Goal: Task Accomplishment & Management: Complete application form

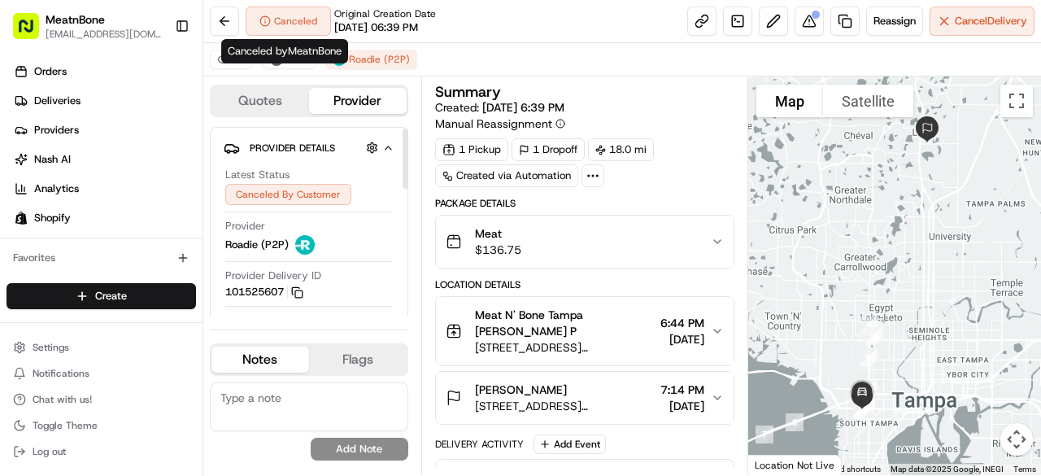
scroll to position [155, 0]
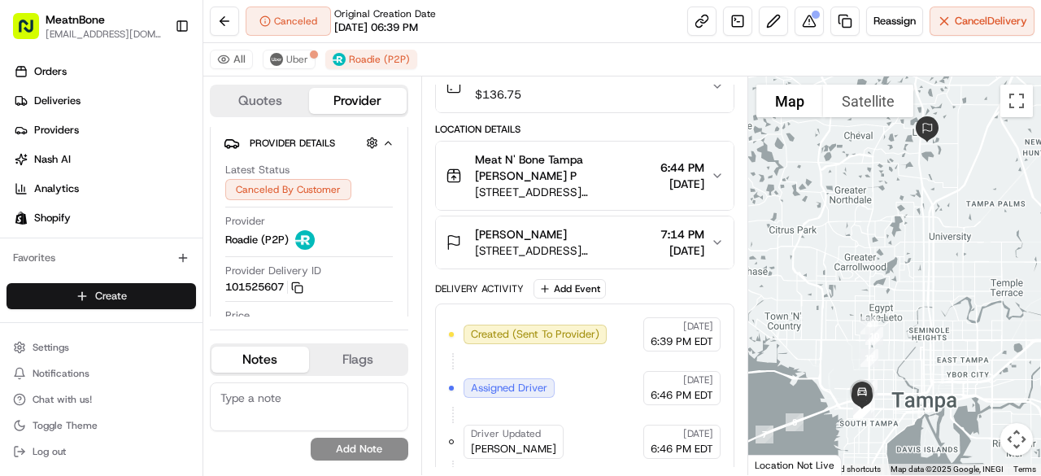
click at [137, 295] on html "MeatnBone orders@meatnbone.com Toggle Sidebar Orders Deliveries Providers Nash …" at bounding box center [520, 238] width 1041 height 476
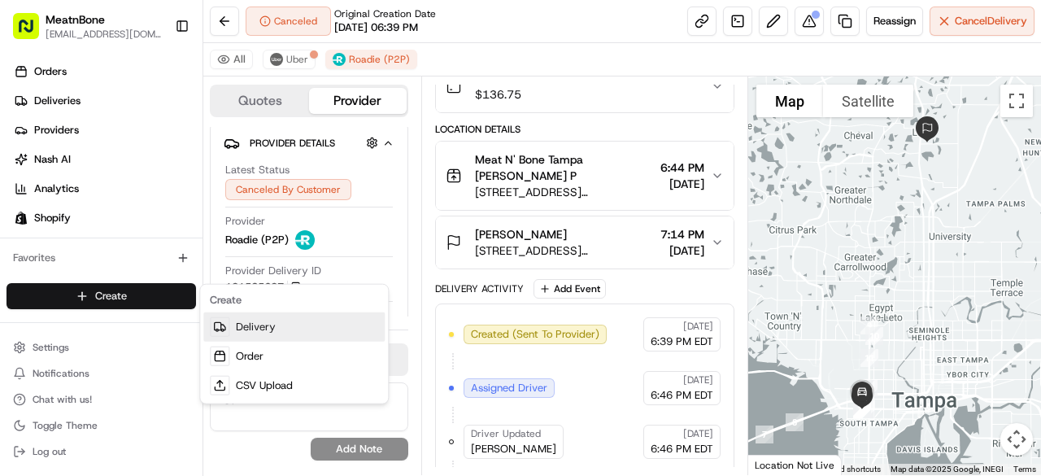
click at [254, 327] on link "Delivery" at bounding box center [293, 326] width 181 height 29
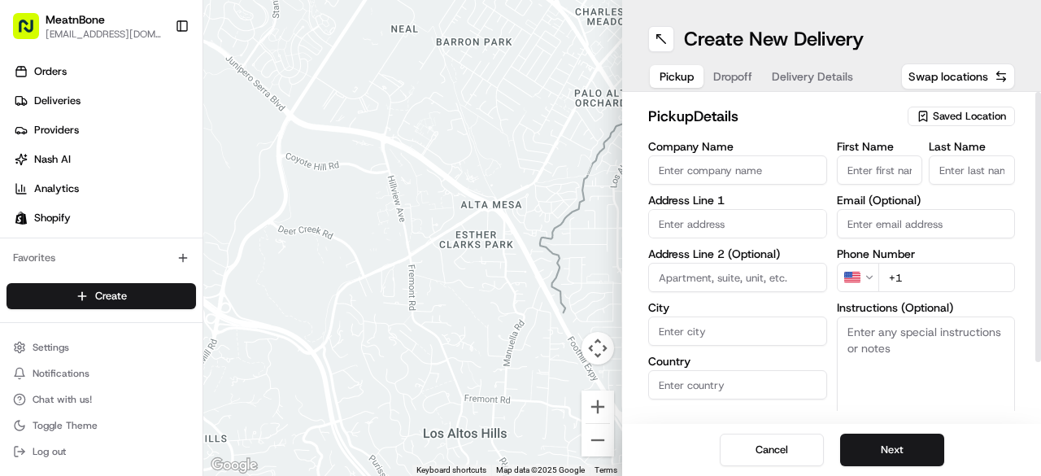
click at [966, 118] on span "Saved Location" at bounding box center [968, 116] width 73 height 15
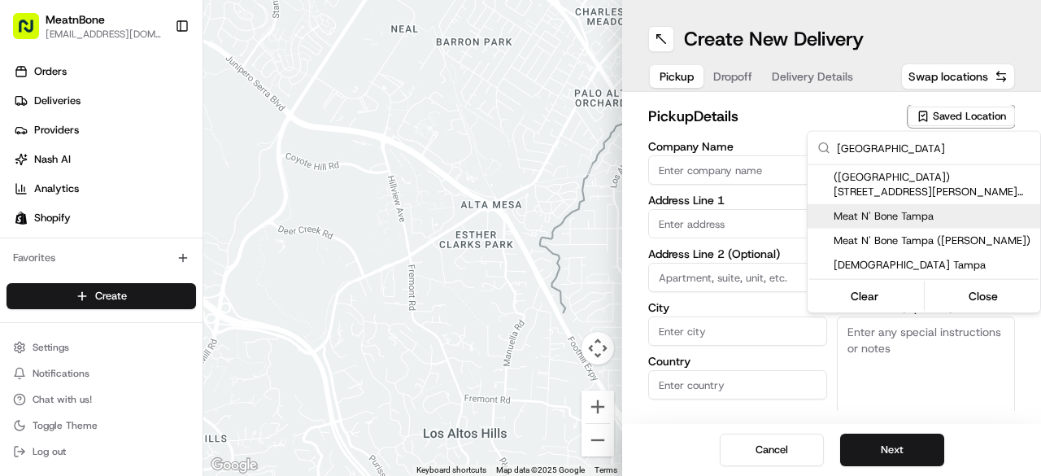
type input "tampa"
click at [932, 217] on span "Meat N' Bone Tampa" at bounding box center [933, 216] width 200 height 15
type input "Meat N' Bone Tampa"
type input "4042 W Kennedy Blvd"
type input "Tampa"
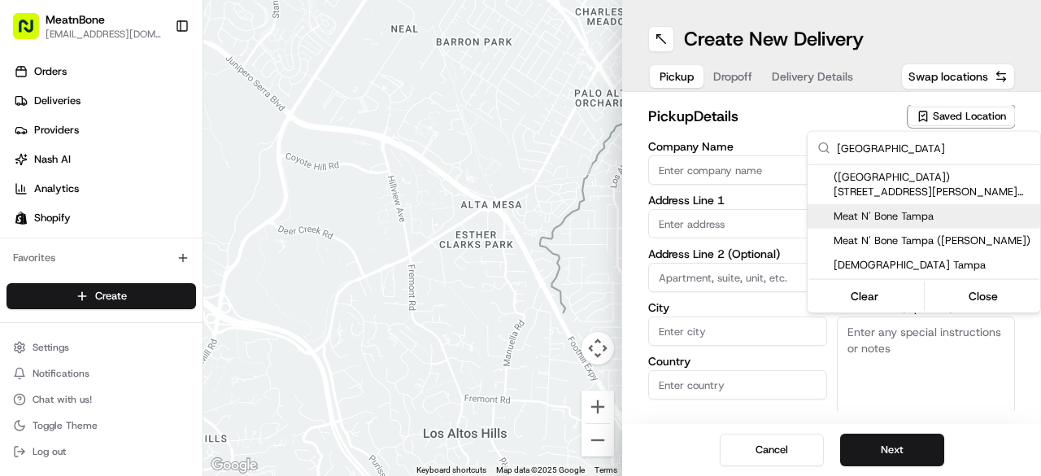
type input "US"
type input "FL"
type input "33609"
type input "Miguel"
type input "Manzanero"
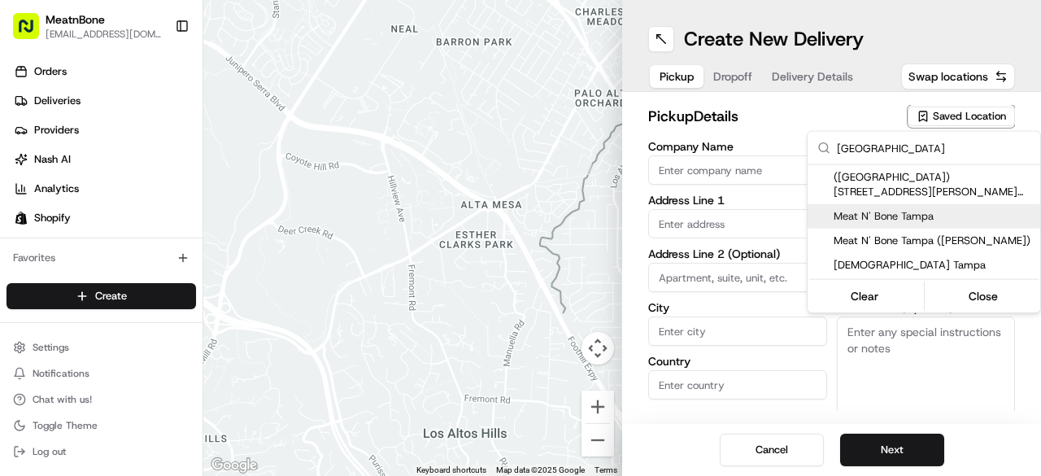
type input "[EMAIL_ADDRESS][DOMAIN_NAME]"
type input "+1 877 448 6328"
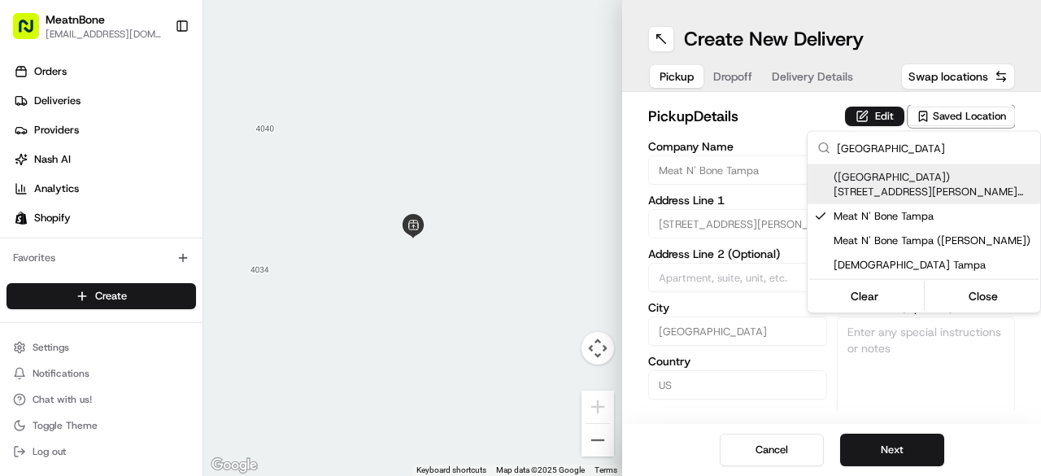
click at [815, 118] on html "MeatnBone orders@meatnbone.com Toggle Sidebar Orders Deliveries Providers Nash …" at bounding box center [520, 238] width 1041 height 476
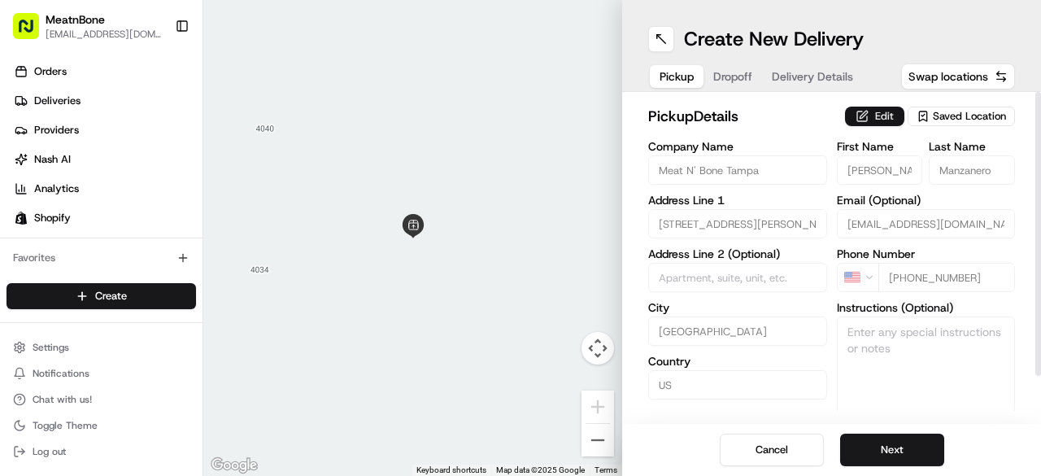
click at [887, 107] on button "Edit" at bounding box center [874, 116] width 59 height 20
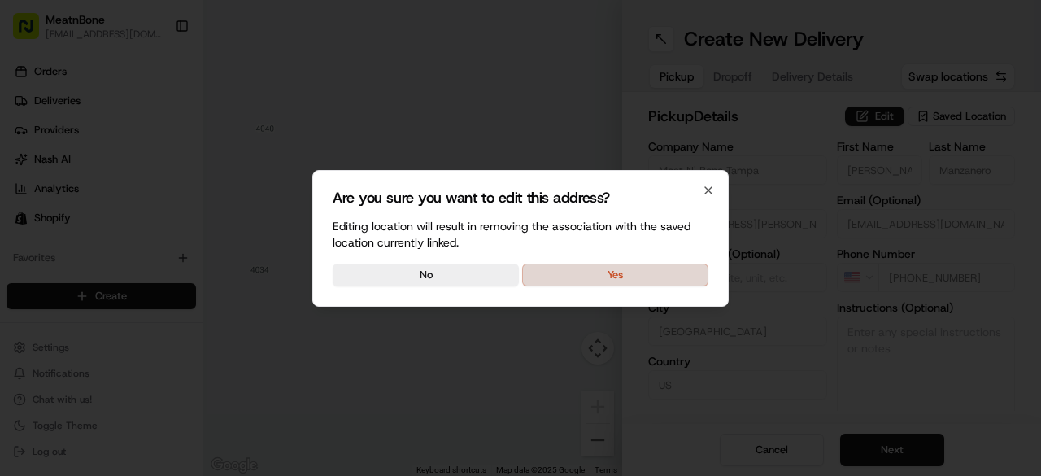
click at [636, 276] on button "Yes" at bounding box center [615, 274] width 186 height 23
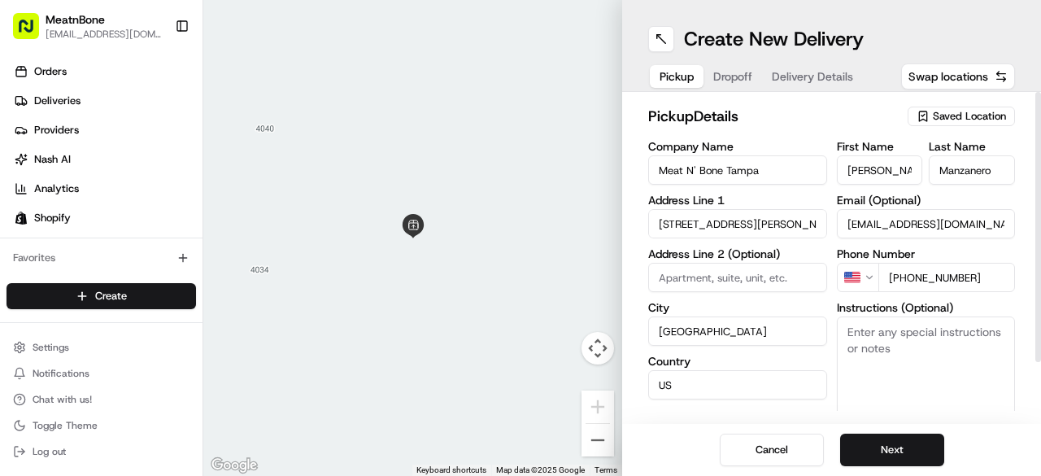
click at [854, 176] on input "Miguel" at bounding box center [880, 169] width 86 height 29
type input "Alfredo"
click at [952, 170] on input "Manzanero" at bounding box center [971, 169] width 86 height 29
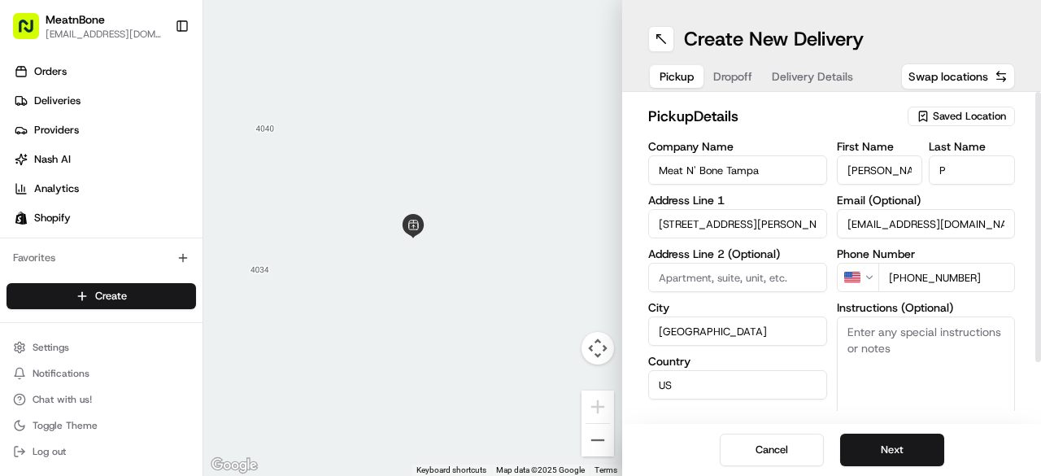
type input "P"
click at [864, 129] on div "pickup Details Saved Location" at bounding box center [831, 119] width 367 height 29
click at [876, 443] on button "Next" at bounding box center [892, 449] width 104 height 33
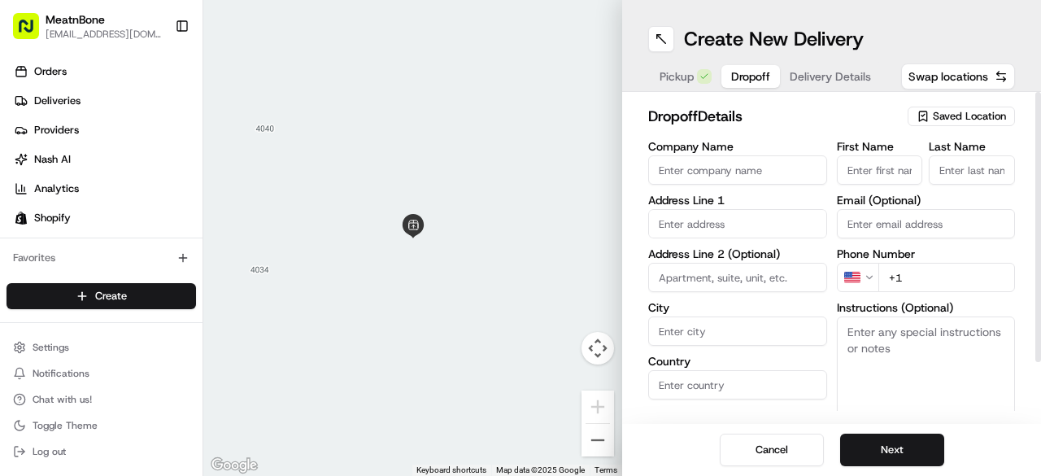
click at [894, 167] on input "First Name" at bounding box center [880, 169] width 86 height 29
type input "Michael"
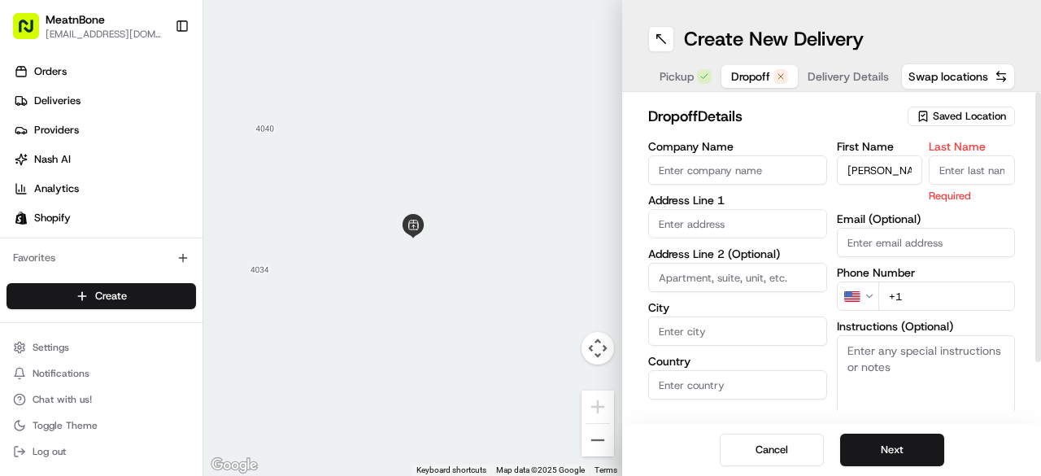
click at [993, 167] on input "Last Name" at bounding box center [971, 169] width 86 height 29
type input "t"
type input "Trumbull"
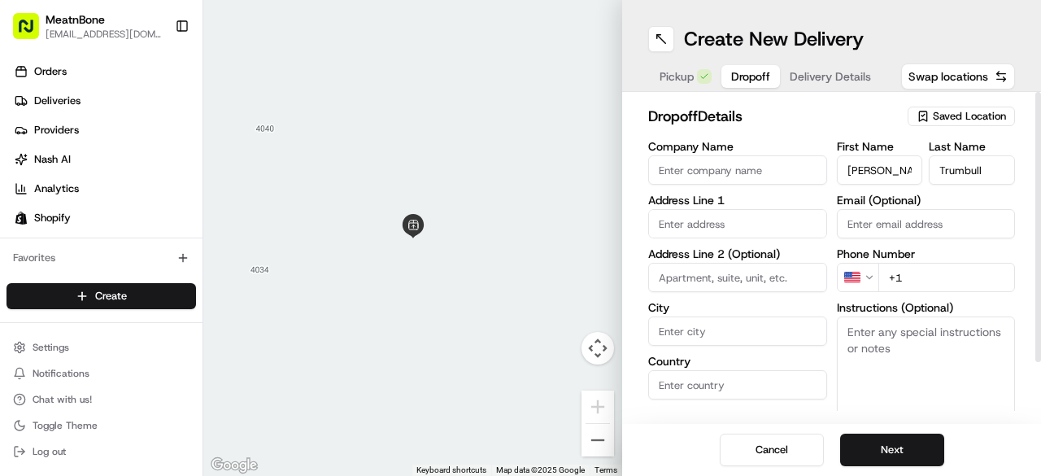
click at [904, 211] on input "Email (Optional)" at bounding box center [926, 223] width 179 height 29
paste input "metrumbull33@gmail.com"
type input "metrumbull33@gmail.com"
click at [946, 285] on input "+1" at bounding box center [946, 277] width 137 height 29
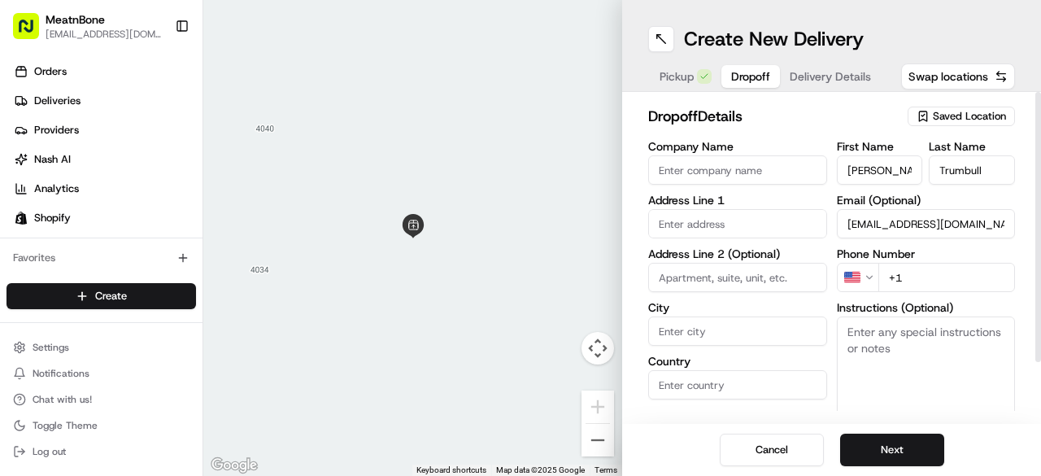
drag, startPoint x: 946, startPoint y: 285, endPoint x: 971, endPoint y: 272, distance: 27.6
click at [971, 272] on input "+1" at bounding box center [946, 277] width 137 height 29
click at [953, 285] on input "+1" at bounding box center [946, 277] width 137 height 29
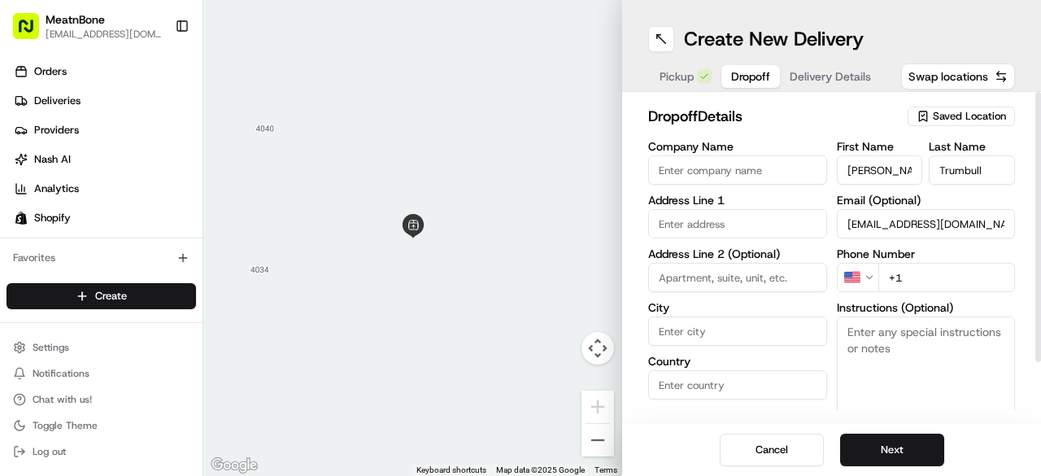
click at [953, 285] on input "+1" at bounding box center [946, 277] width 137 height 29
click at [925, 278] on input "+1" at bounding box center [946, 277] width 137 height 29
paste input "630 335 4191"
type input "+1 630 335 4191"
click at [664, 222] on input "text" at bounding box center [737, 223] width 179 height 29
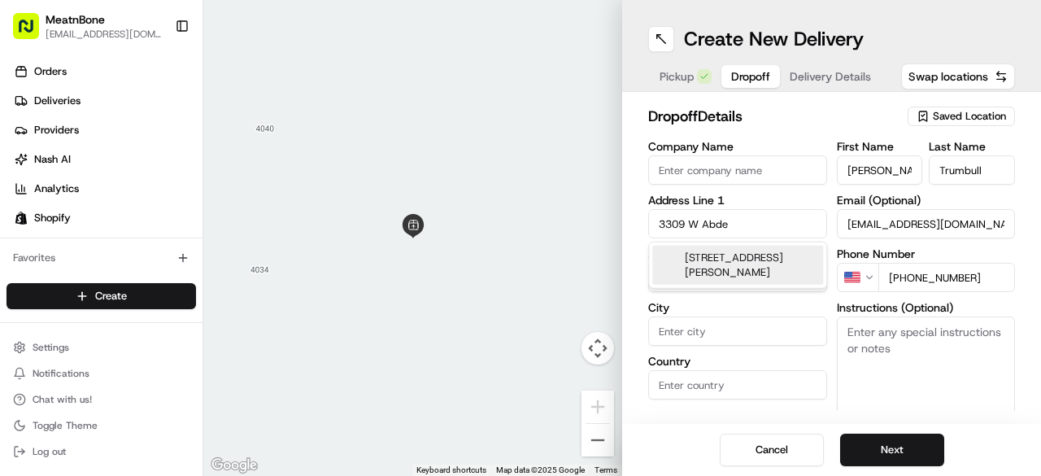
click at [714, 272] on div "3309 West Abdella Street, Tampa, FL" at bounding box center [737, 265] width 171 height 39
type input "[STREET_ADDRESS][PERSON_NAME]"
type input "Tampa"
type input "United States"
type input "FL"
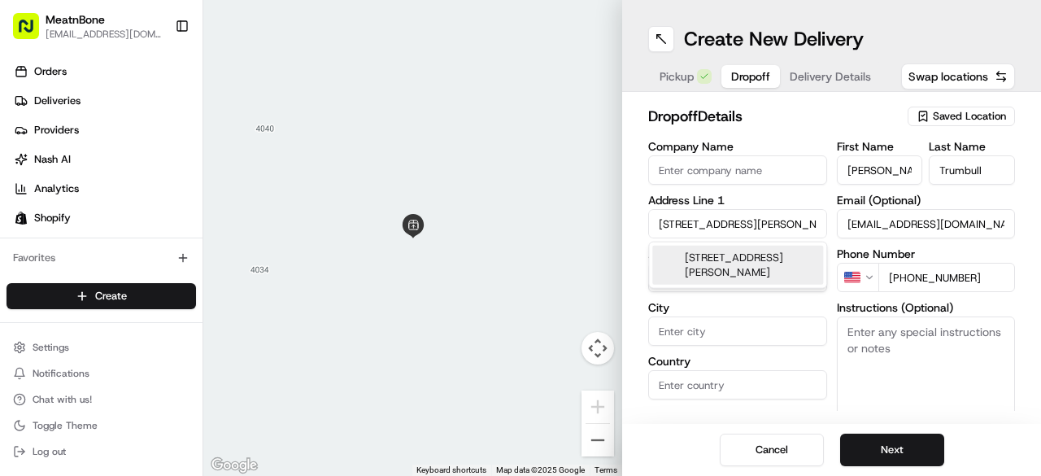
type input "33607"
type input "3309 West Abdella Street"
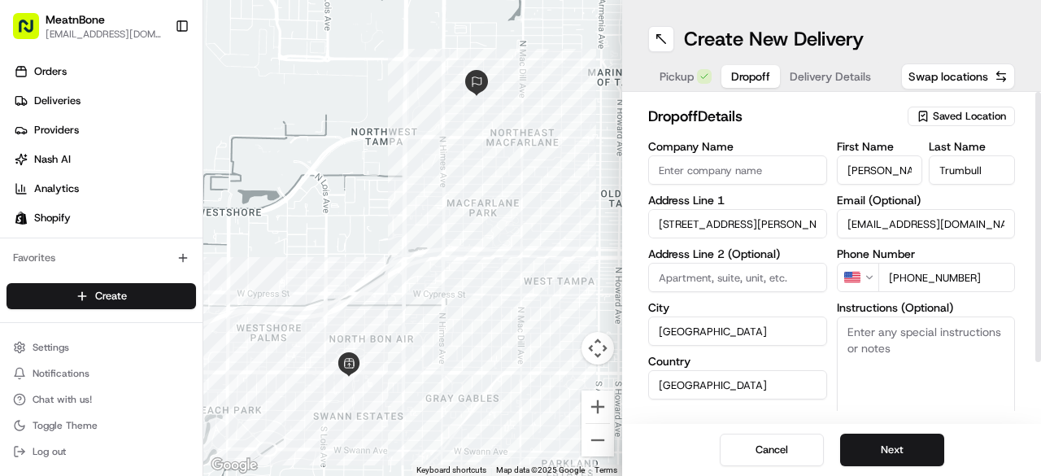
scroll to position [71, 0]
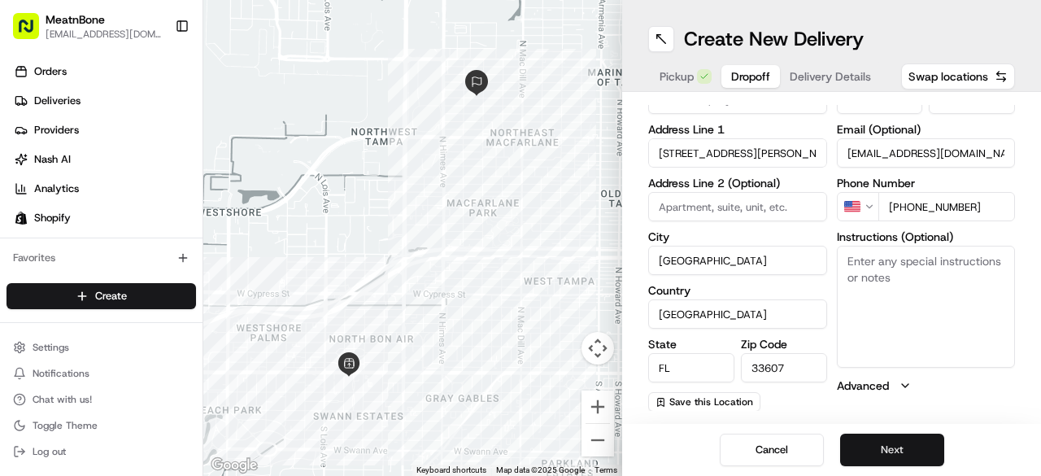
click at [885, 454] on button "Next" at bounding box center [892, 449] width 104 height 33
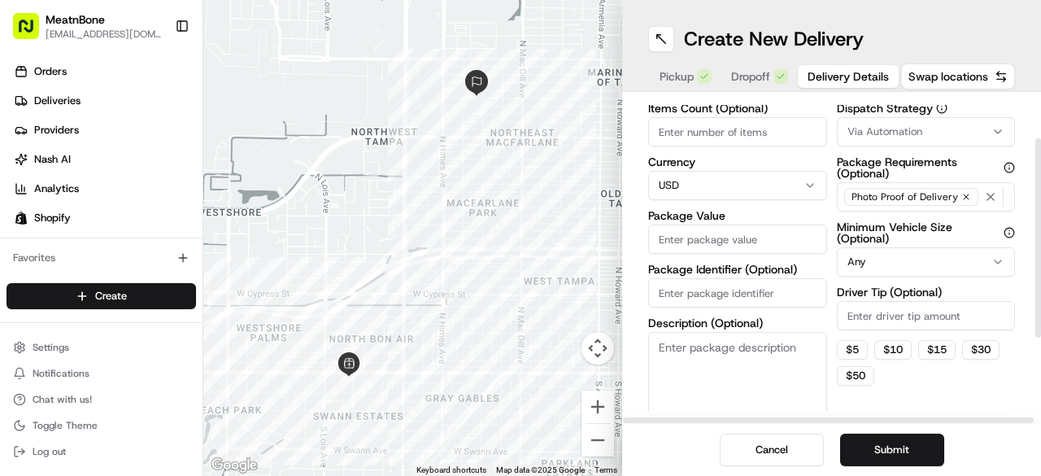
click at [705, 243] on input "Package Value" at bounding box center [737, 238] width 179 height 29
type input "234.48"
click at [711, 293] on input "Package Identifier (Optional)" at bounding box center [737, 292] width 179 height 29
paste input "#252929"
type input "#252929"
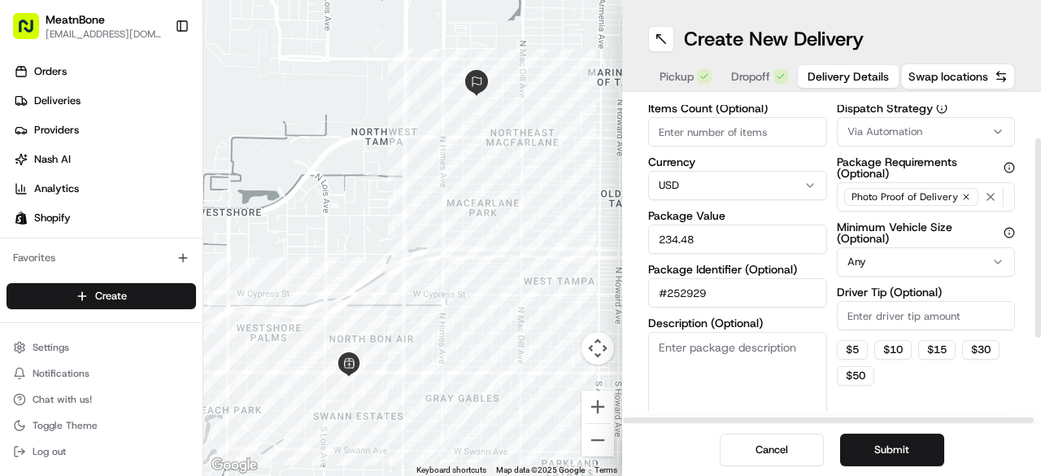
click at [685, 350] on textarea "Description (Optional)" at bounding box center [737, 377] width 179 height 91
type textarea "Meat and Fish"
click at [714, 134] on input "Items Count (Optional)" at bounding box center [737, 131] width 179 height 29
type input "12"
click at [881, 456] on button "Submit" at bounding box center [892, 449] width 104 height 33
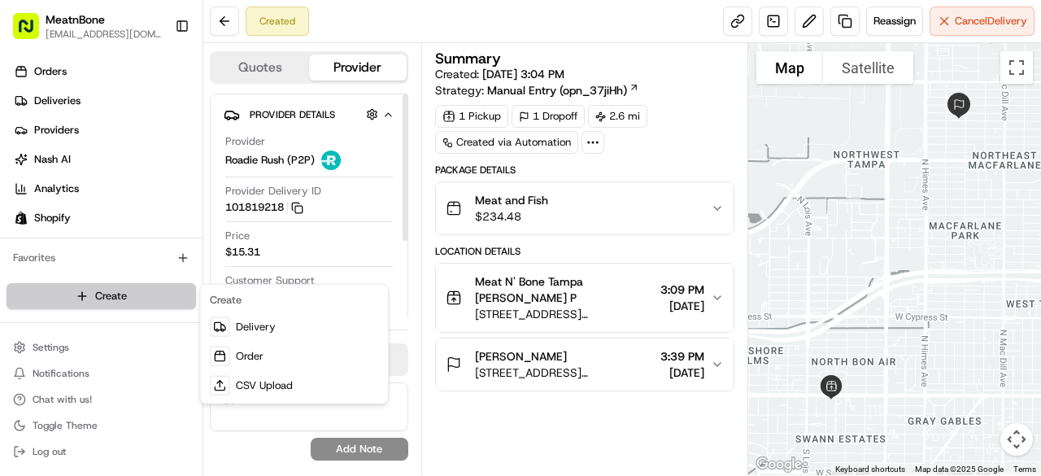
click at [176, 301] on html "MeatnBone orders@meatnbone.com Toggle Sidebar Orders Deliveries Providers Nash …" at bounding box center [520, 238] width 1041 height 476
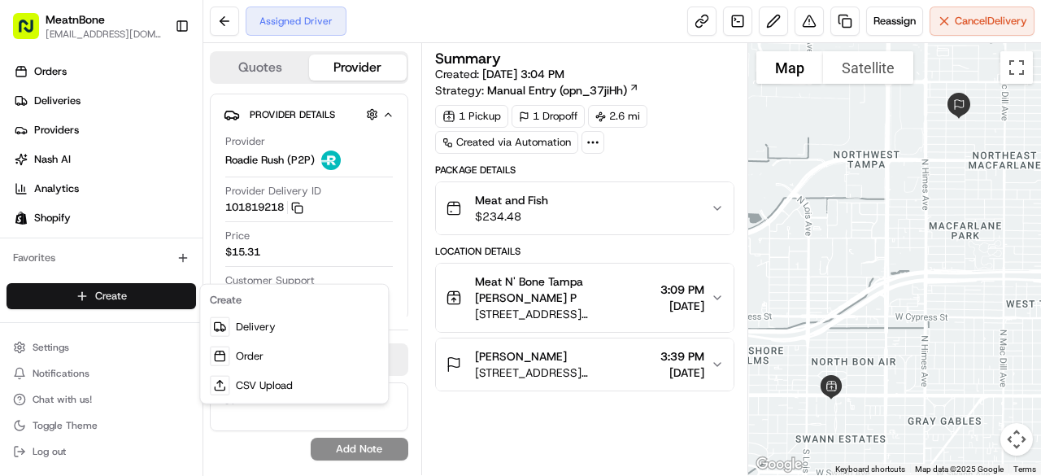
click at [125, 295] on html "MeatnBone orders@meatnbone.com Toggle Sidebar Orders Deliveries Providers Nash …" at bounding box center [520, 238] width 1041 height 476
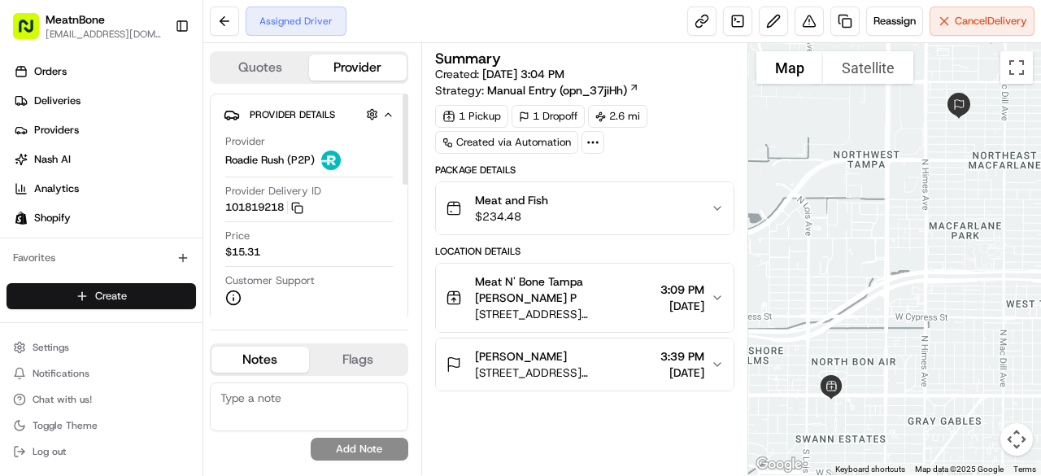
click at [120, 298] on html "MeatnBone orders@meatnbone.com Toggle Sidebar Orders Deliveries Providers Nash …" at bounding box center [520, 238] width 1041 height 476
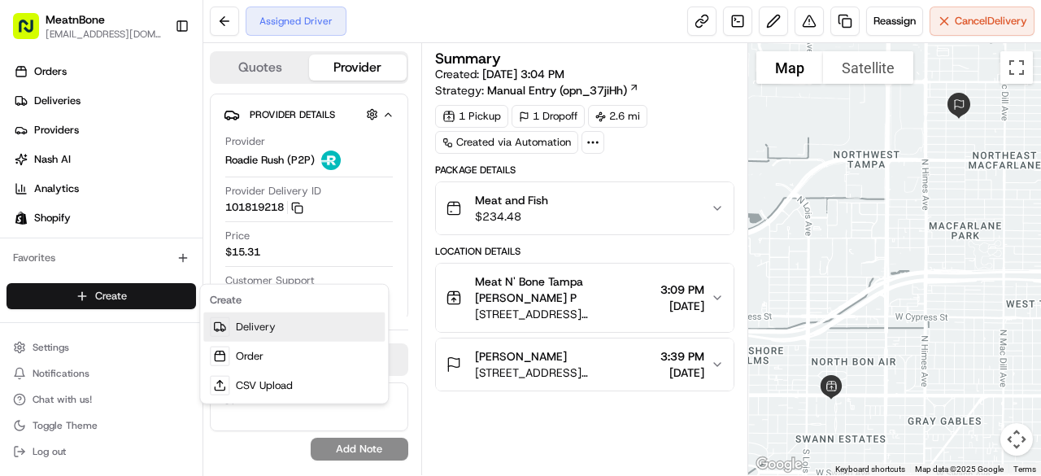
click at [252, 335] on link "Delivery" at bounding box center [293, 326] width 181 height 29
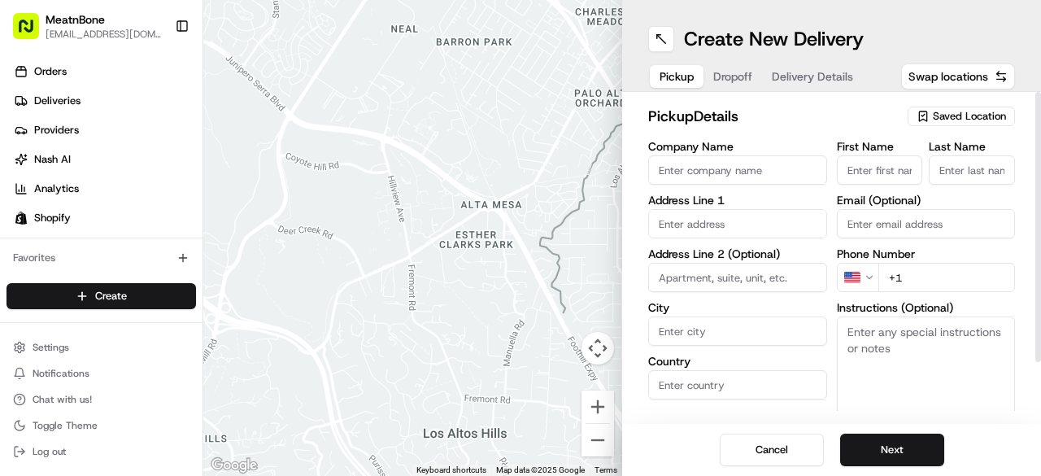
click at [964, 118] on span "Saved Location" at bounding box center [968, 116] width 73 height 15
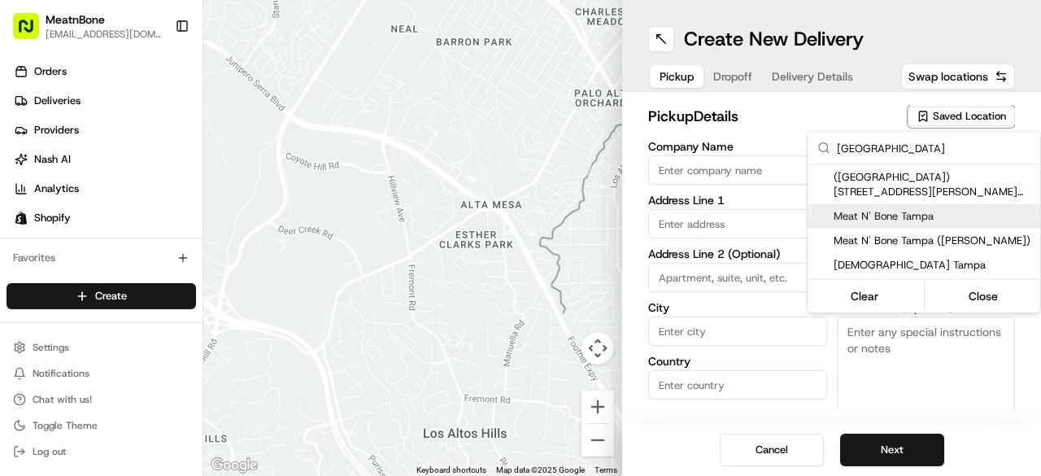
type input "tampa"
click at [893, 209] on span "Meat N' Bone Tampa" at bounding box center [933, 216] width 200 height 15
type input "Meat N' Bone Tampa"
type input "4042 W Kennedy Blvd"
type input "Tampa"
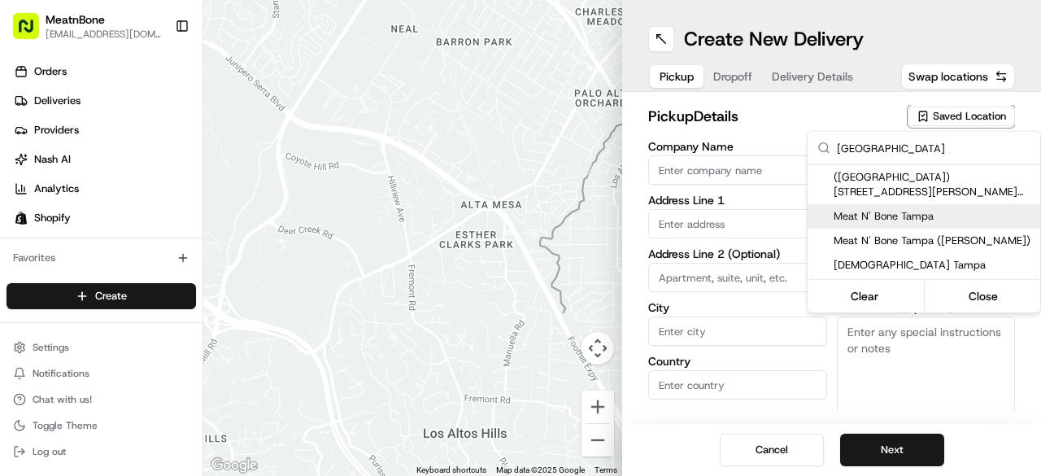
type input "US"
type input "FL"
type input "33609"
type input "Miguel"
type input "Manzanero"
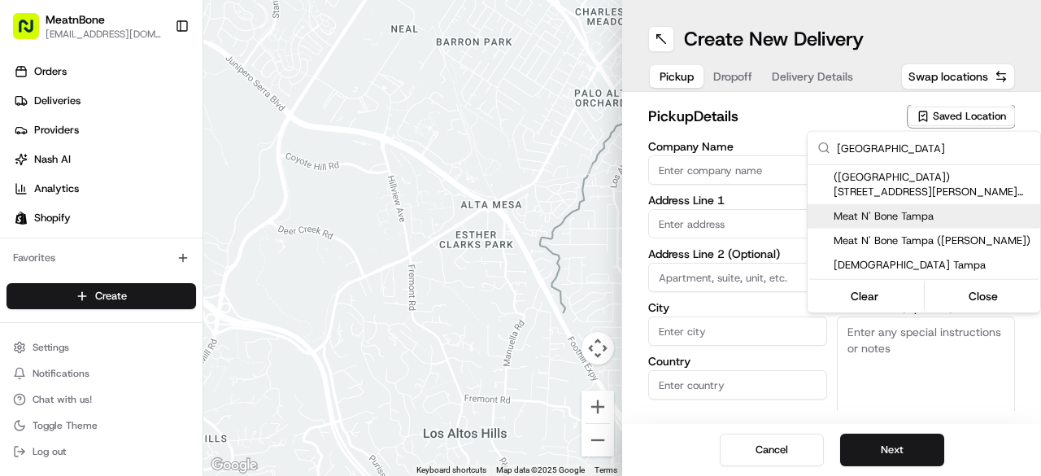
type input "[EMAIL_ADDRESS][DOMAIN_NAME]"
type input "+1 877 448 6328"
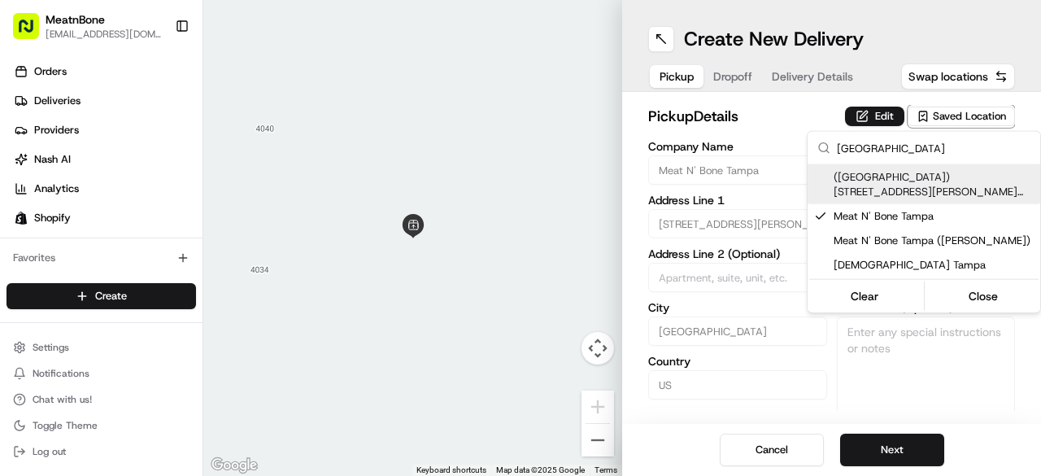
click at [817, 102] on html "MeatnBone orders@meatnbone.com Toggle Sidebar Orders Deliveries Providers Nash …" at bounding box center [520, 238] width 1041 height 476
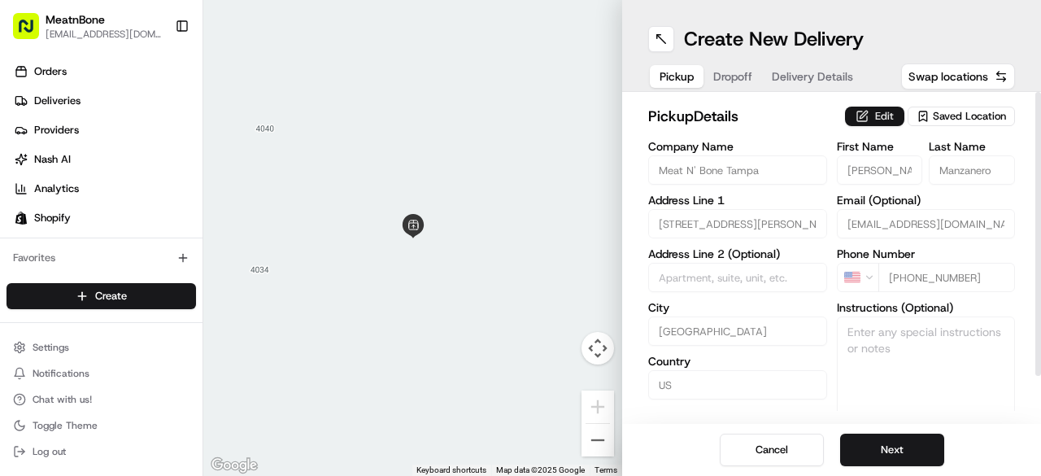
click at [876, 120] on div "Edit Saved Location" at bounding box center [930, 116] width 170 height 23
click at [876, 120] on button "Edit" at bounding box center [874, 116] width 59 height 20
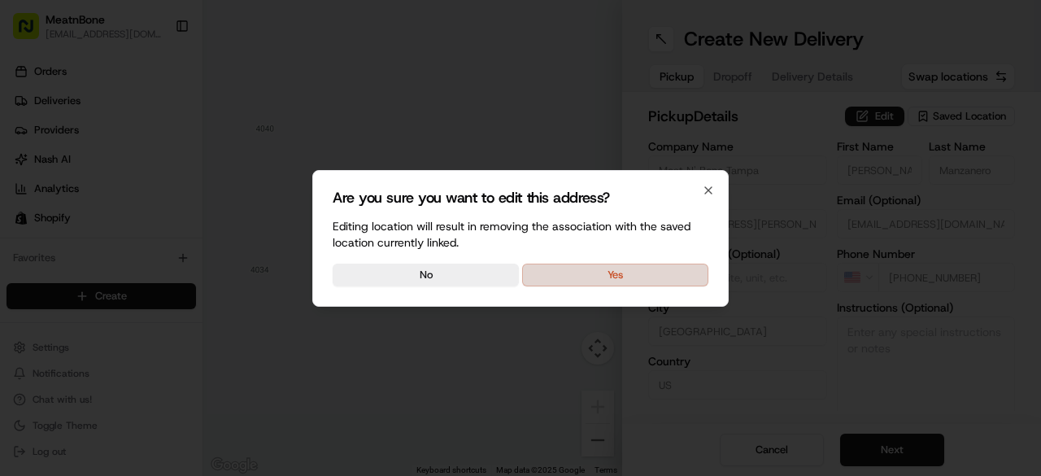
click at [641, 270] on button "Yes" at bounding box center [615, 274] width 186 height 23
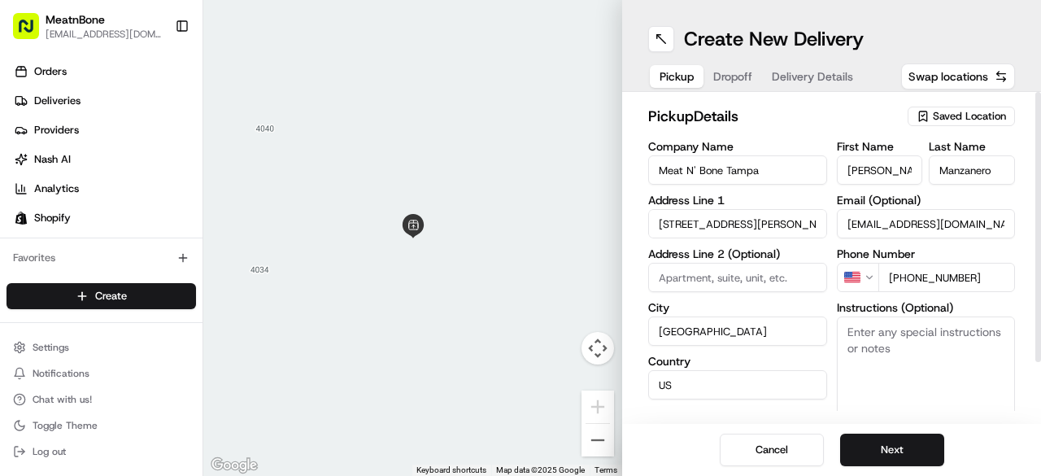
click at [866, 155] on input "Miguel" at bounding box center [880, 169] width 86 height 29
type input "Alfredo"
click at [947, 150] on label "Last Name" at bounding box center [971, 146] width 86 height 11
click at [947, 155] on input "Manzanero" at bounding box center [971, 169] width 86 height 29
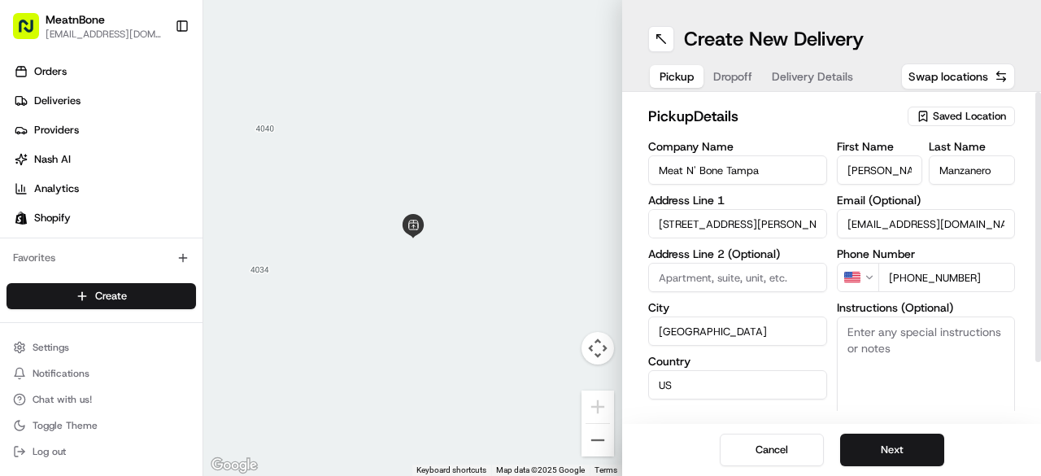
click at [950, 166] on input "Manzanero" at bounding box center [971, 169] width 86 height 29
click at [950, 165] on input "Manzanero" at bounding box center [971, 169] width 86 height 29
type input "P"
click at [839, 136] on div "pickup Details Saved Location Company Name Meat N' Bone Tampa Address Line 1 40…" at bounding box center [831, 293] width 367 height 377
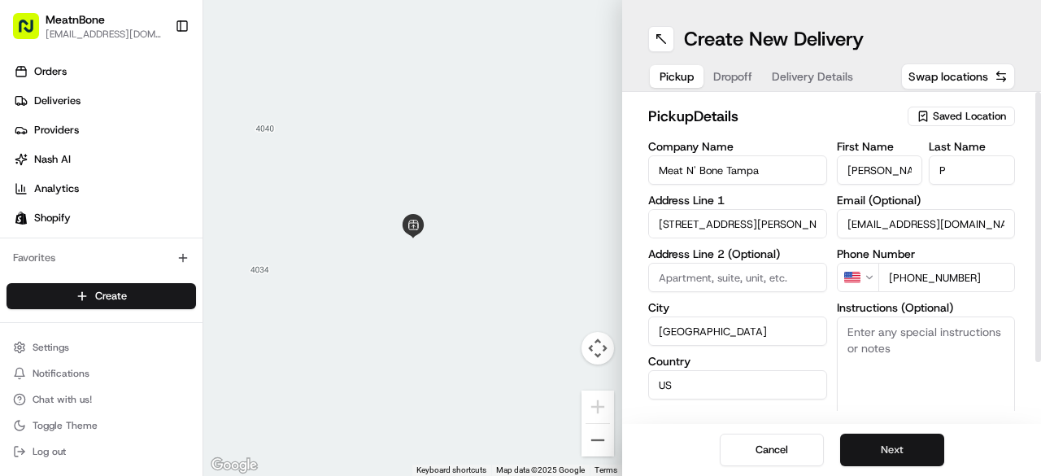
click at [893, 449] on button "Next" at bounding box center [892, 449] width 104 height 33
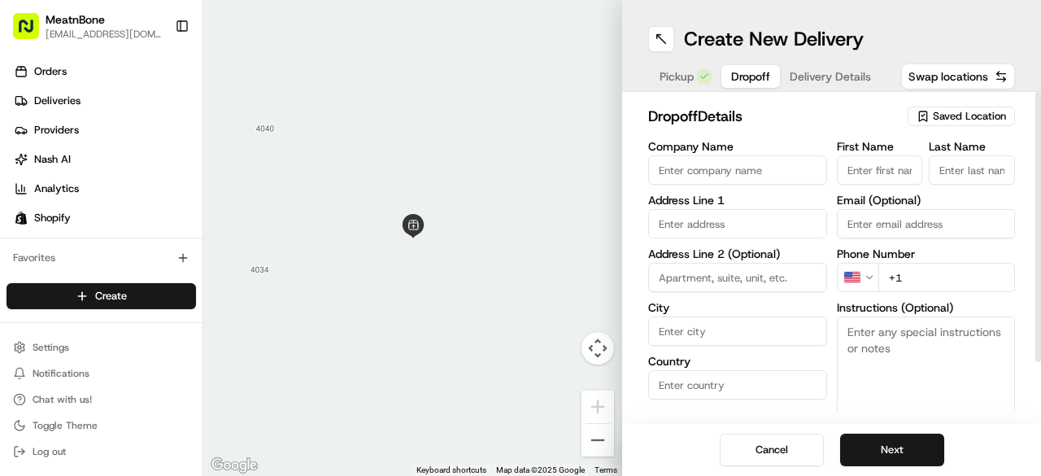
click at [706, 225] on input "text" at bounding box center [737, 223] width 179 height 29
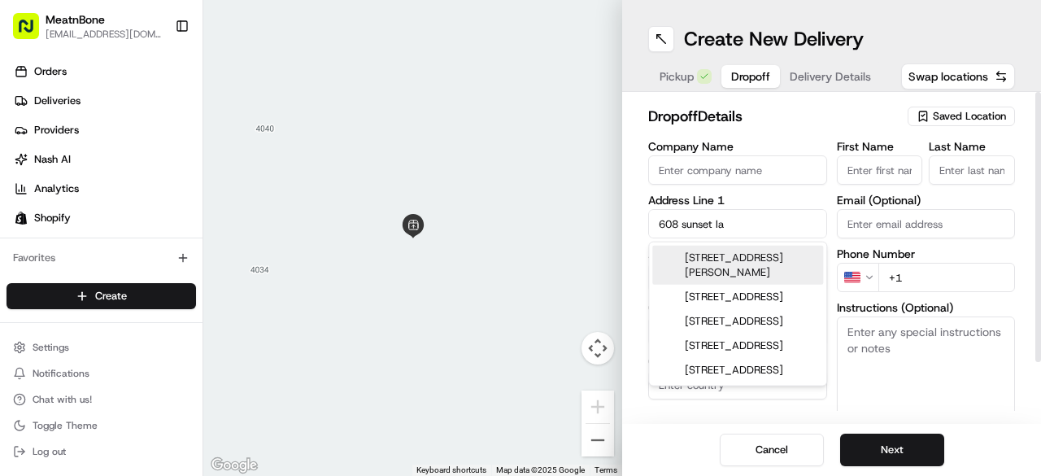
click at [695, 252] on div "608 Sunset Lane, Lutz, FL" at bounding box center [737, 265] width 171 height 39
type input "[STREET_ADDRESS][PERSON_NAME]"
type input "Lutz"
type input "United States"
type input "FL"
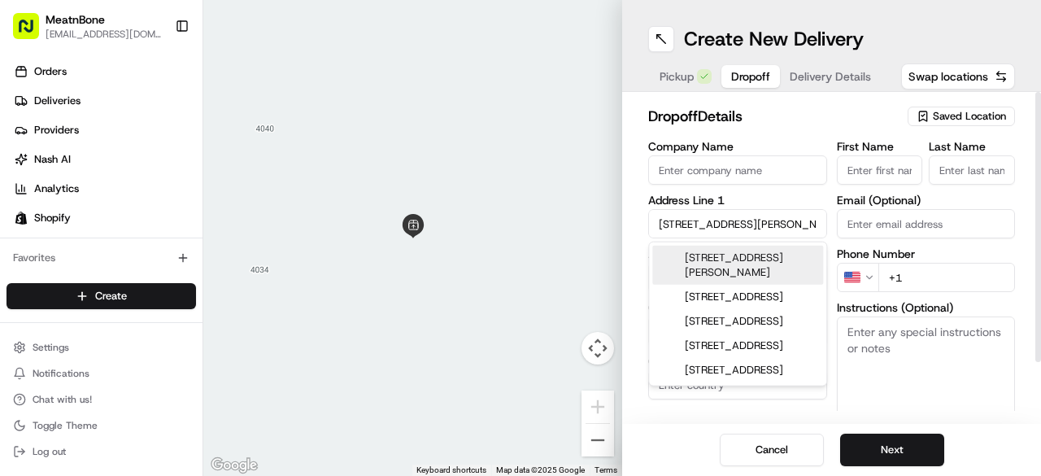
type input "33549"
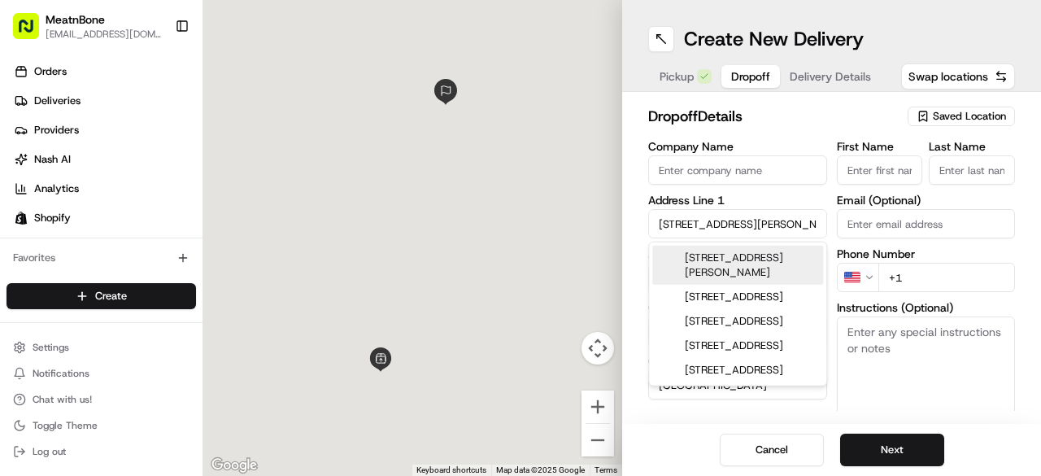
type input "608 Sunset Lane"
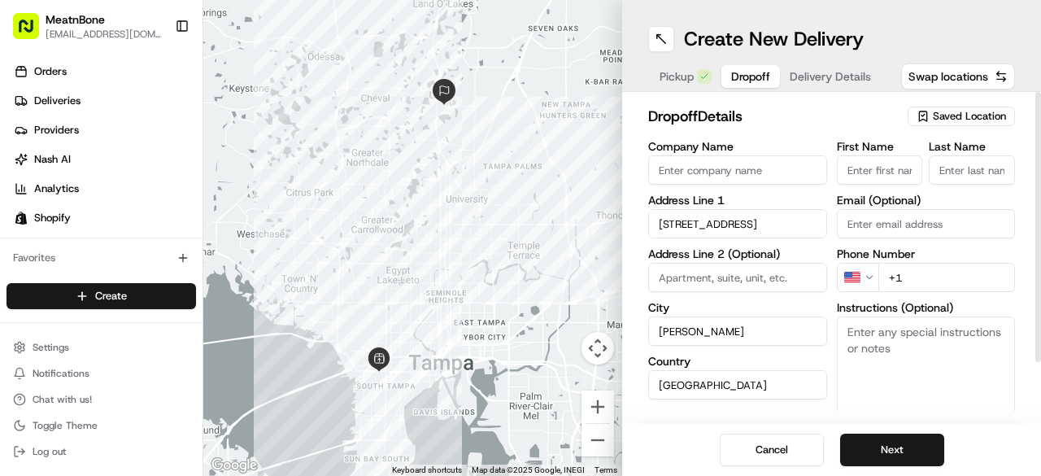
click at [876, 223] on input "Email (Optional)" at bounding box center [926, 223] width 179 height 29
paste input "mclaus2509@gmail.com"
type input "mclaus2509@gmail.com"
click at [958, 274] on input "+1" at bounding box center [946, 277] width 137 height 29
paste input "502 299 5151"
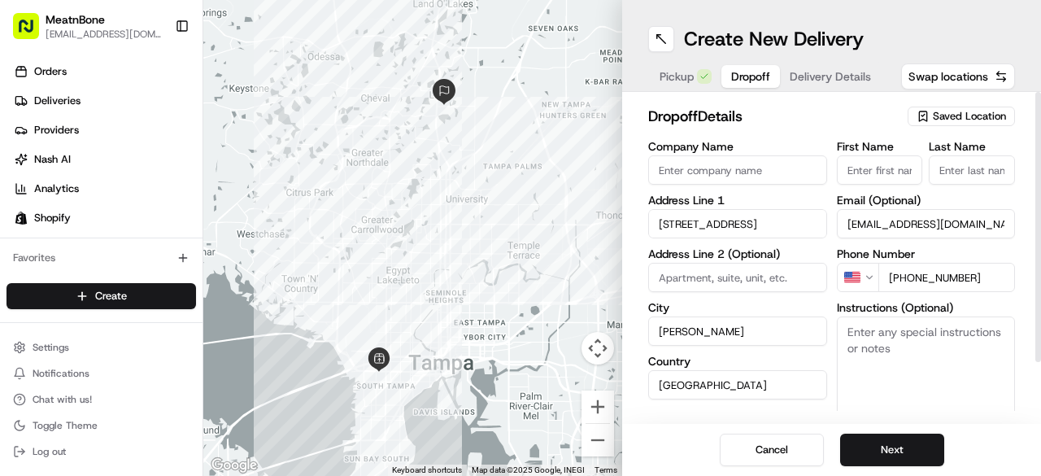
type input "+1 502 299 5151"
click at [886, 175] on input "First Name" at bounding box center [880, 169] width 86 height 29
type input "Michael"
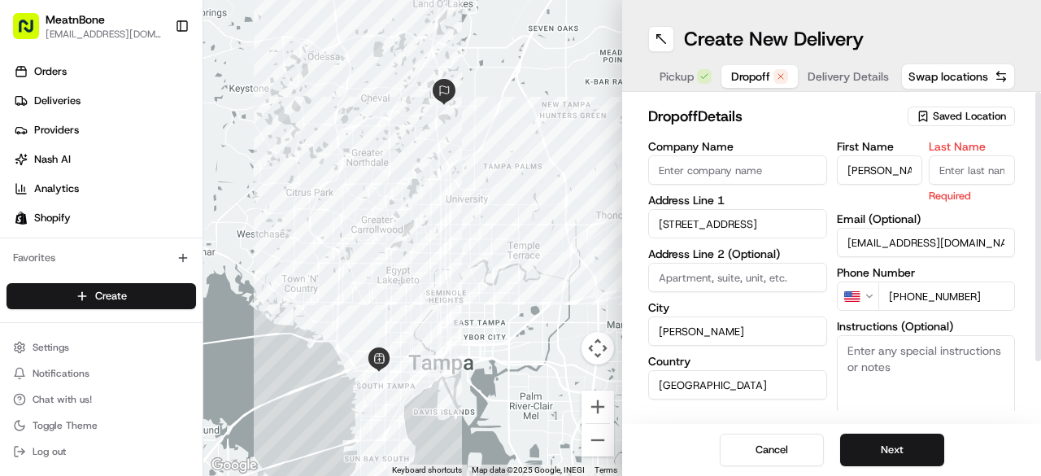
click at [964, 174] on input "Last Name" at bounding box center [971, 169] width 86 height 29
click at [964, 174] on input "C" at bounding box center [971, 169] width 86 height 29
type input "Clauss"
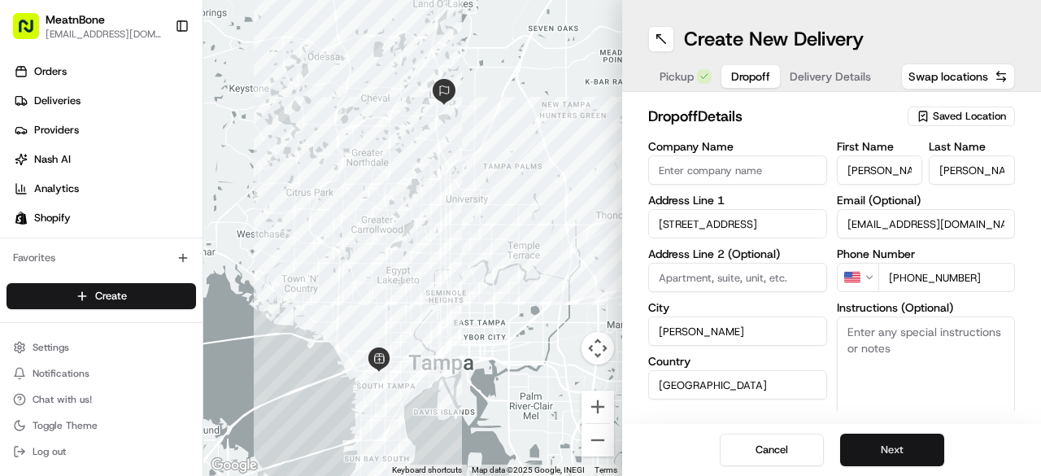
click at [918, 453] on button "Next" at bounding box center [892, 449] width 104 height 33
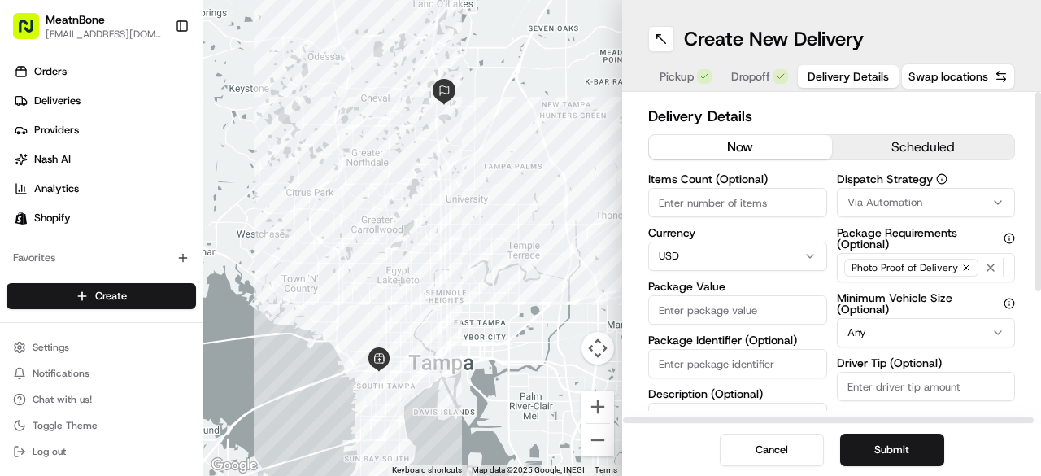
click at [733, 307] on input "Package Value" at bounding box center [737, 309] width 179 height 29
type input "160.16"
click at [698, 197] on input "Items Count (Optional)" at bounding box center [737, 202] width 179 height 29
type input "6"
click at [725, 363] on input "Package Identifier (Optional)" at bounding box center [737, 363] width 179 height 29
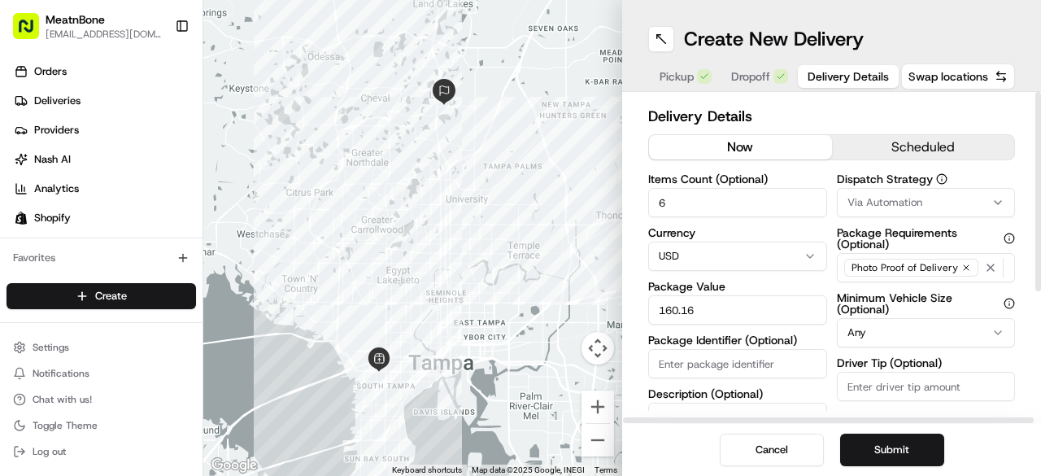
paste input "#252959"
type input "#252959 B"
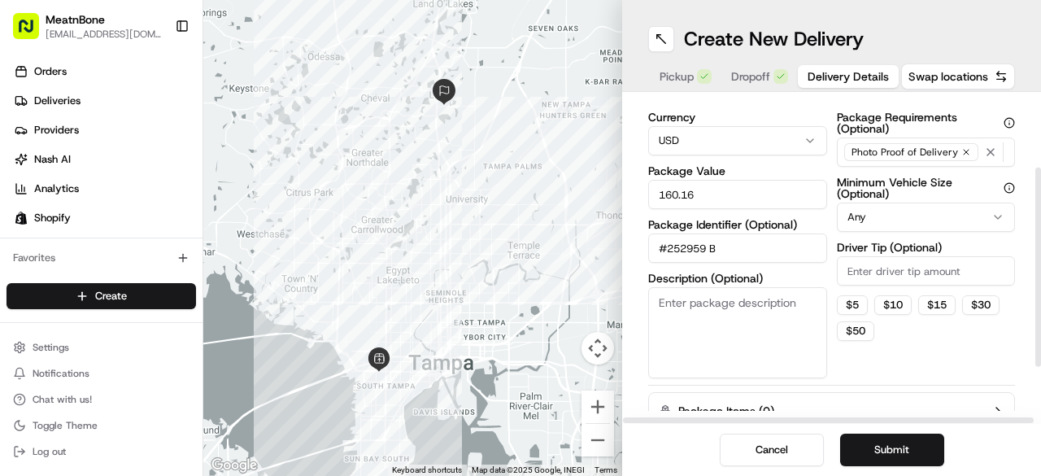
scroll to position [119, 0]
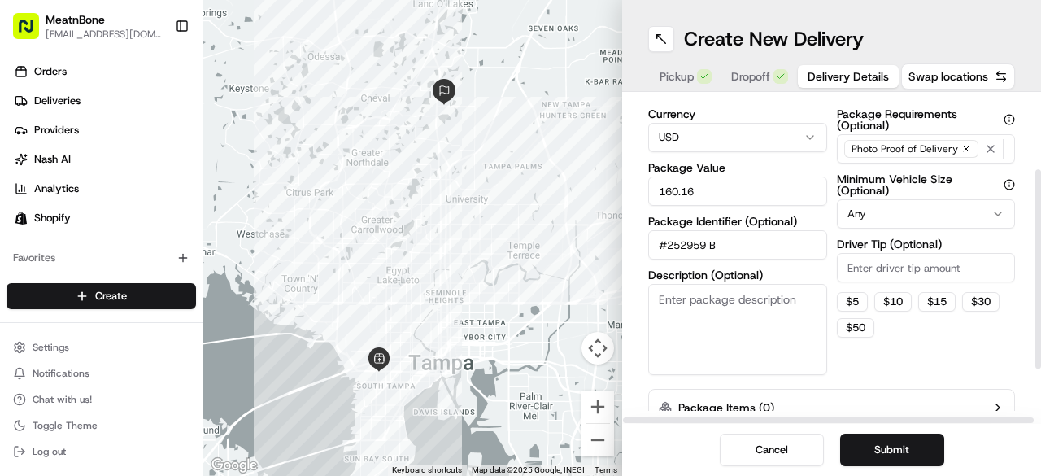
drag, startPoint x: 1036, startPoint y: 200, endPoint x: 1032, endPoint y: 277, distance: 77.3
click at [1035, 277] on div at bounding box center [1038, 268] width 6 height 199
click at [790, 297] on textarea "Description (Optional)" at bounding box center [737, 329] width 179 height 91
type textarea "Meat"
click at [855, 453] on button "Submit" at bounding box center [892, 449] width 104 height 33
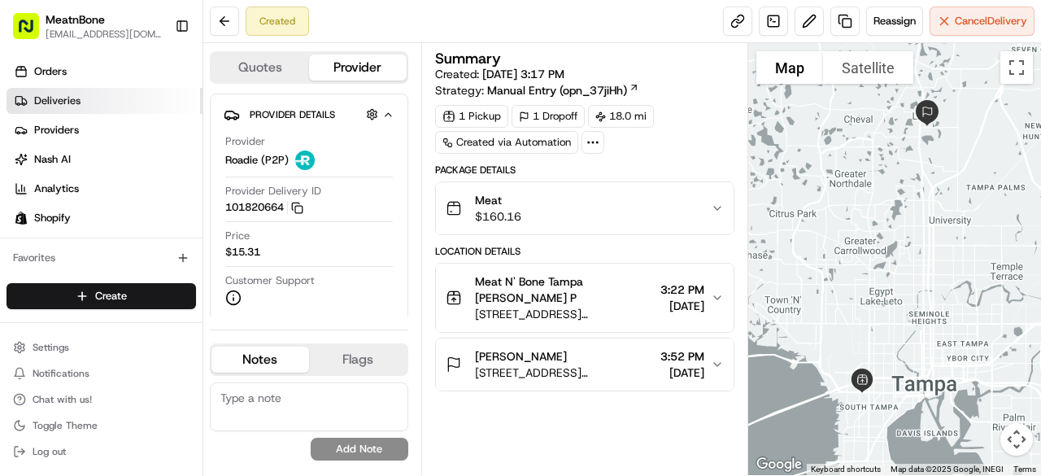
click at [54, 102] on span "Deliveries" at bounding box center [57, 100] width 46 height 15
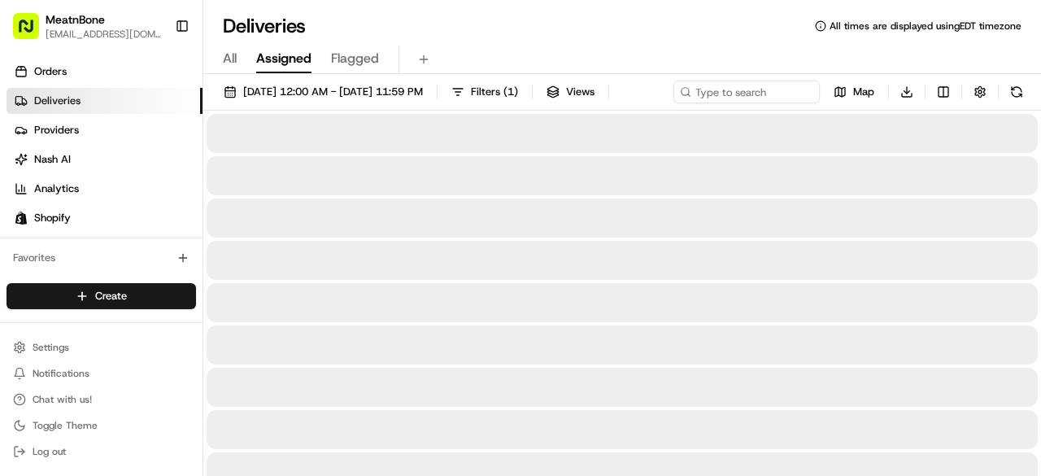
click at [283, 57] on span "Assigned" at bounding box center [283, 59] width 55 height 20
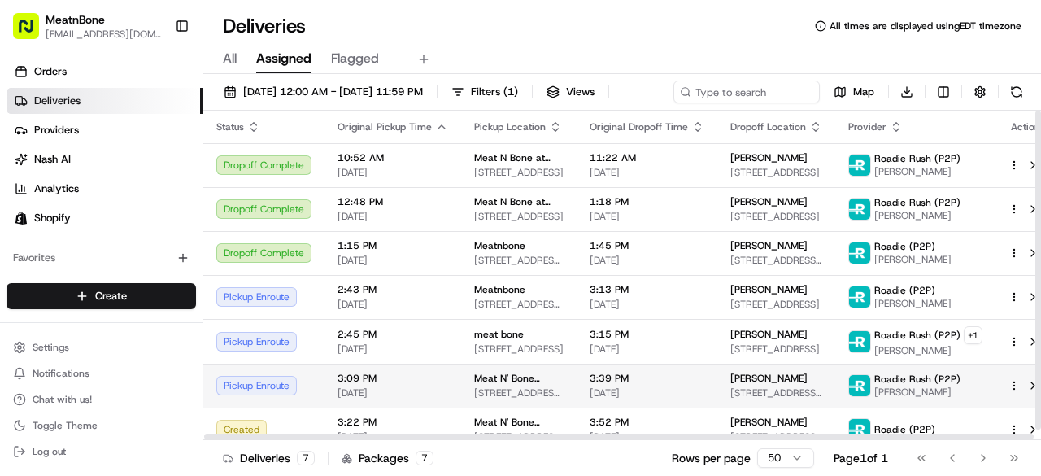
click at [454, 407] on td "3:09 PM 08/20/2025" at bounding box center [392, 385] width 137 height 44
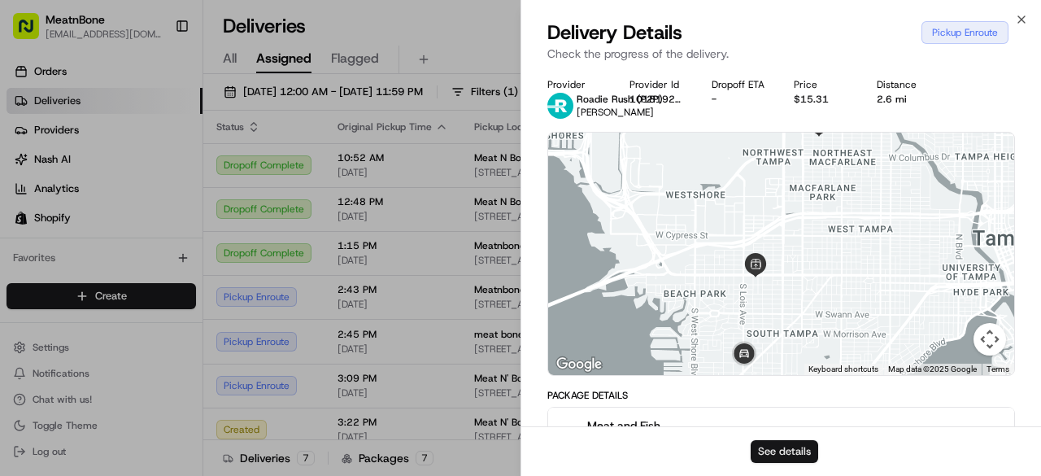
click at [780, 450] on button "See details" at bounding box center [783, 451] width 67 height 23
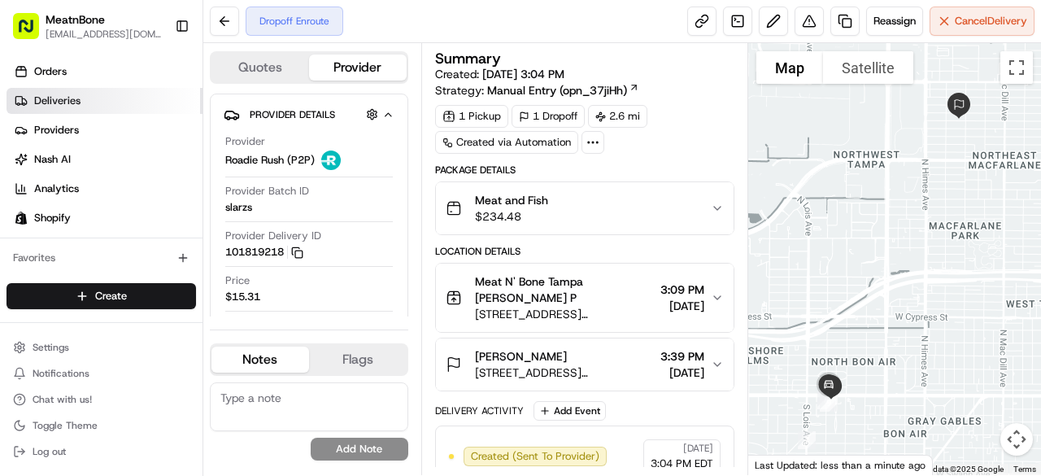
click at [61, 110] on link "Deliveries" at bounding box center [105, 101] width 196 height 26
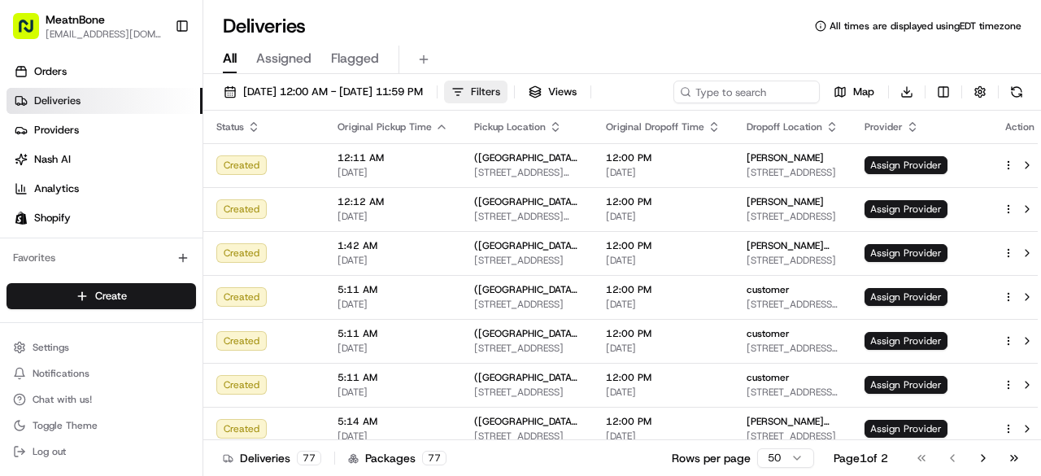
click at [507, 89] on button "Filters" at bounding box center [475, 91] width 63 height 23
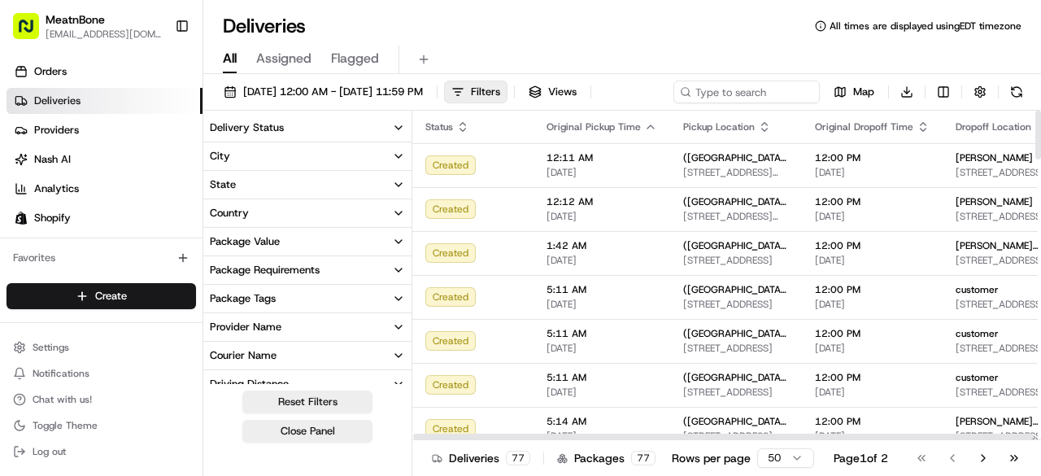
click at [254, 152] on button "City" at bounding box center [307, 156] width 208 height 28
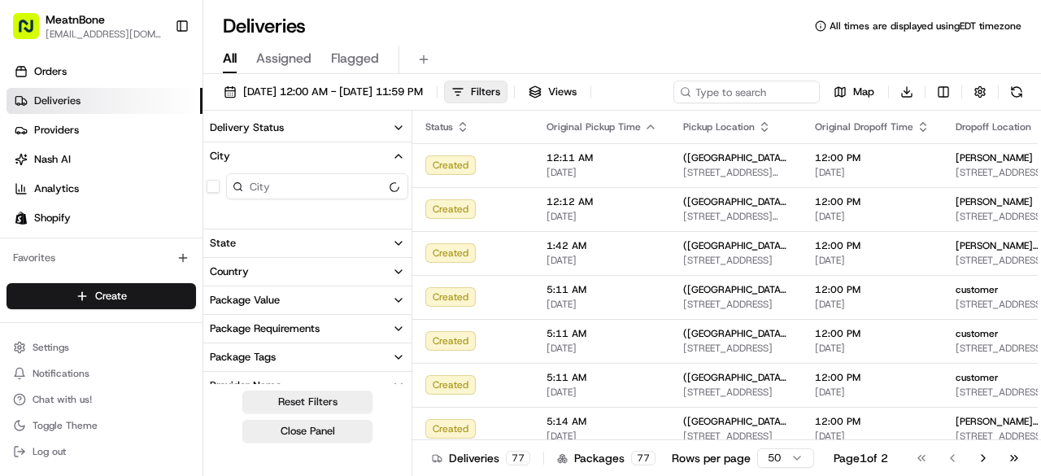
click at [254, 152] on button "City" at bounding box center [307, 156] width 208 height 28
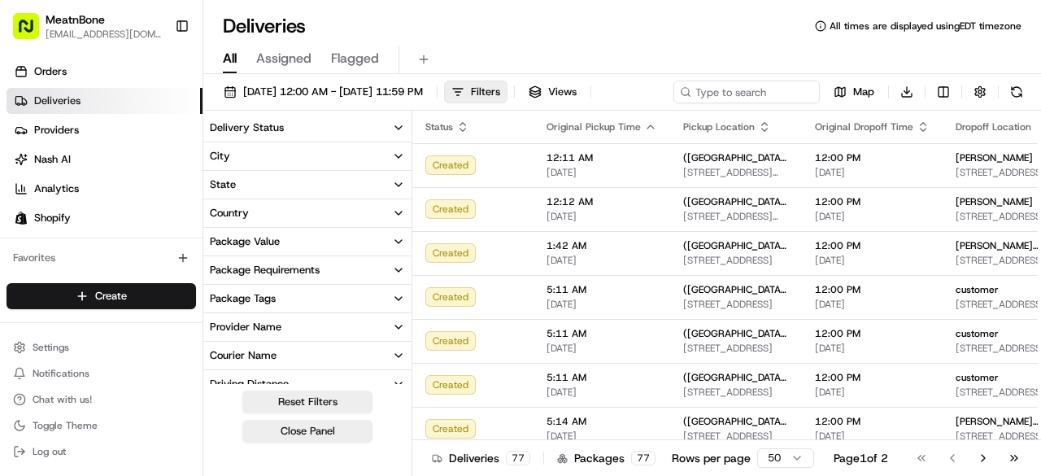
click at [279, 163] on button "City" at bounding box center [307, 156] width 208 height 28
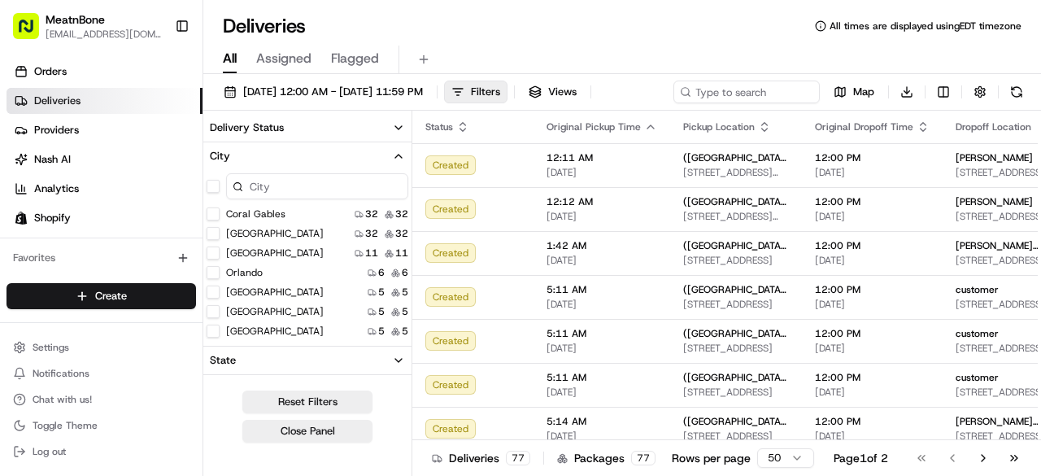
click at [286, 185] on input at bounding box center [317, 186] width 182 height 26
type input "r"
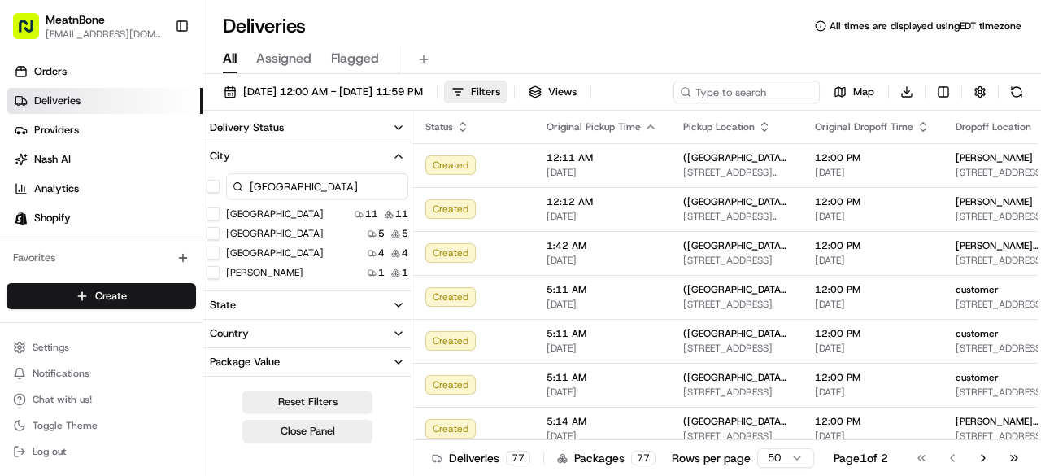
type input "tampa"
click at [215, 212] on button "Tampa" at bounding box center [212, 213] width 13 height 13
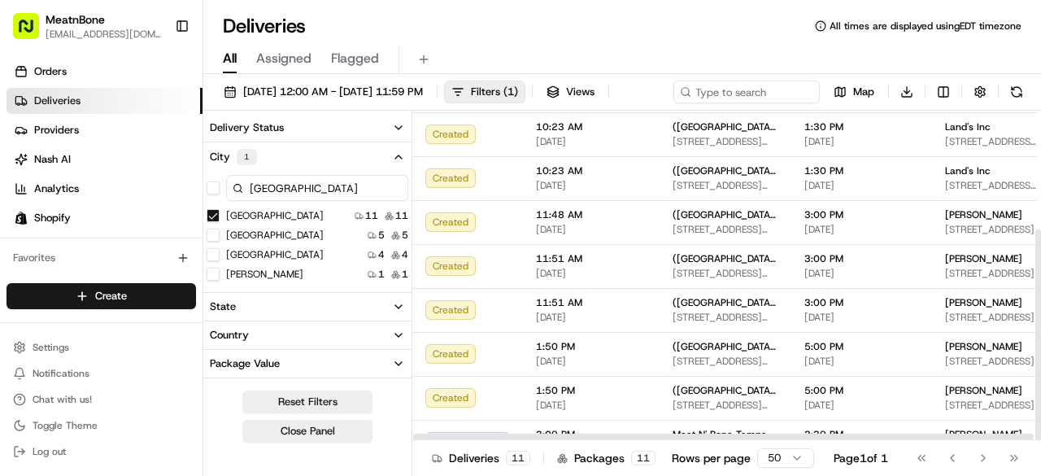
scroll to position [185, 0]
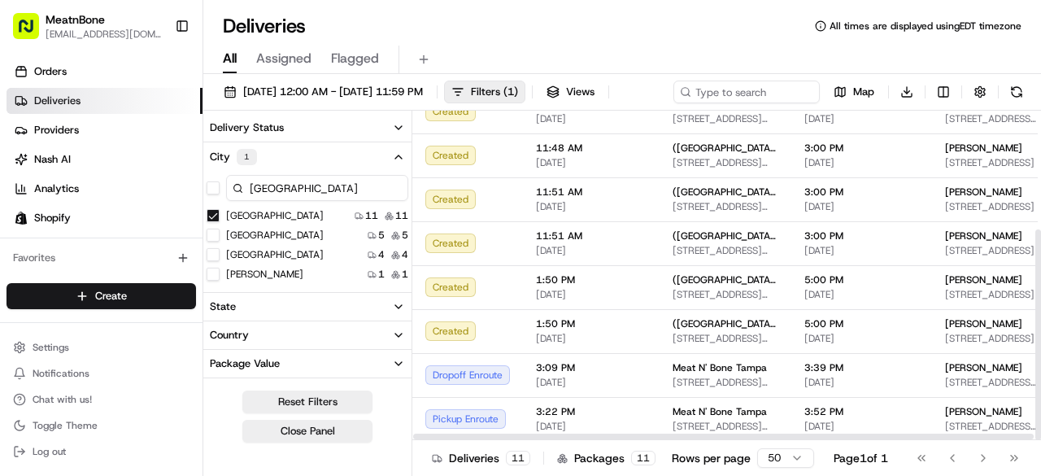
drag, startPoint x: 1039, startPoint y: 163, endPoint x: 1040, endPoint y: 300, distance: 136.6
click at [1040, 318] on div at bounding box center [1038, 334] width 6 height 211
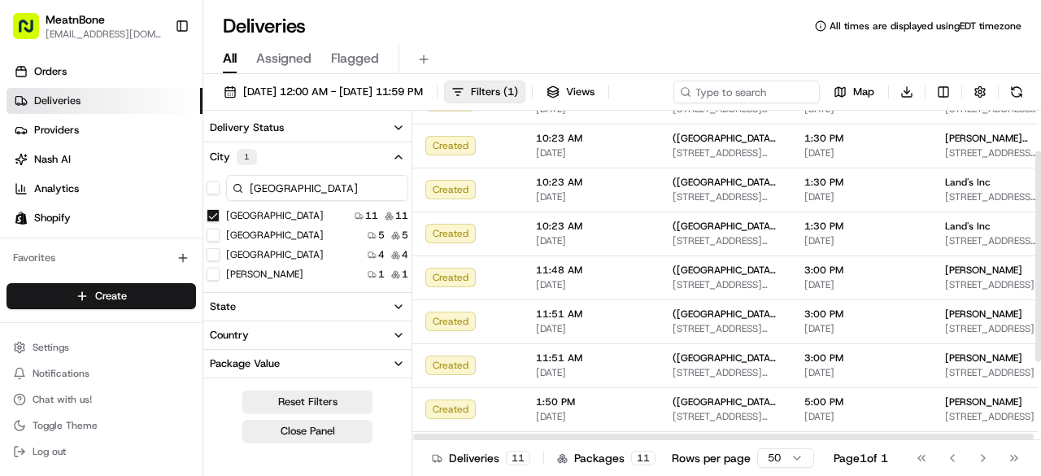
drag, startPoint x: 1040, startPoint y: 258, endPoint x: 1038, endPoint y: 285, distance: 26.9
click at [1038, 285] on div at bounding box center [1037, 275] width 7 height 329
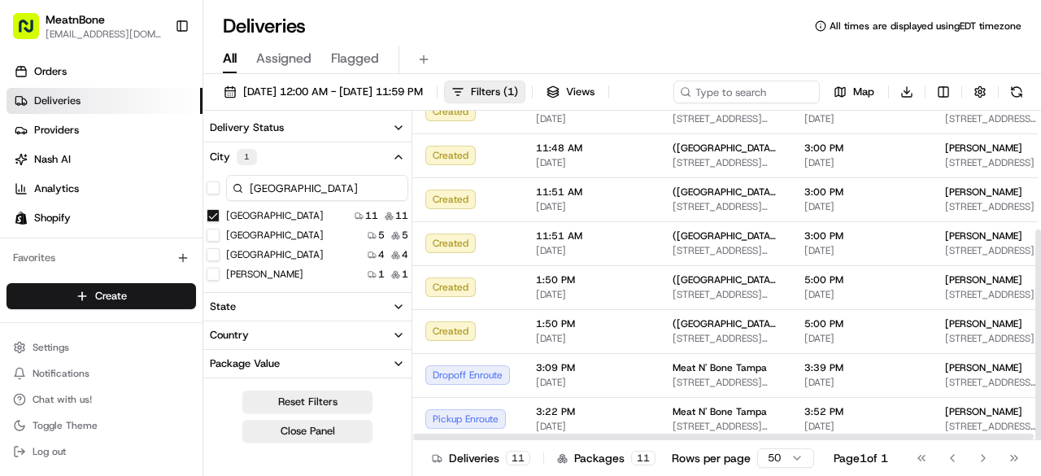
drag, startPoint x: 1039, startPoint y: 240, endPoint x: 1029, endPoint y: 342, distance: 102.9
click at [1035, 342] on div at bounding box center [1038, 334] width 6 height 211
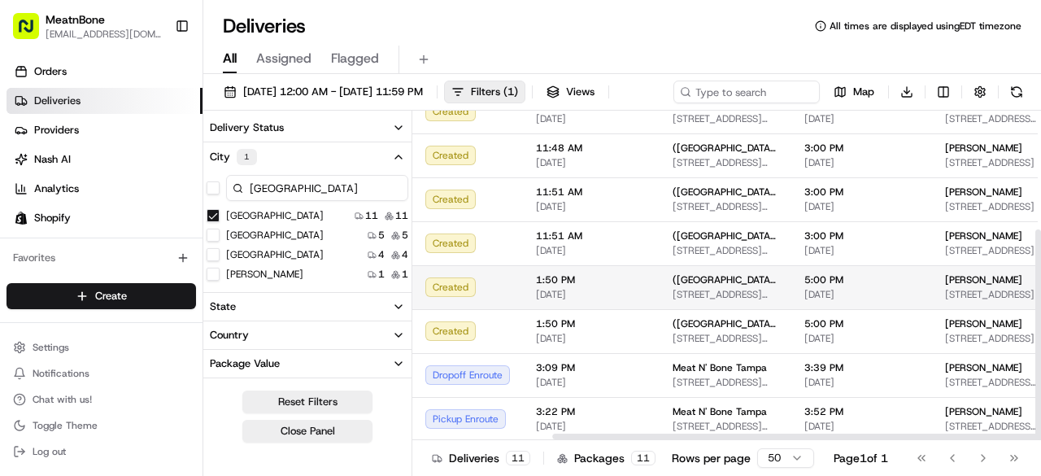
scroll to position [185, 180]
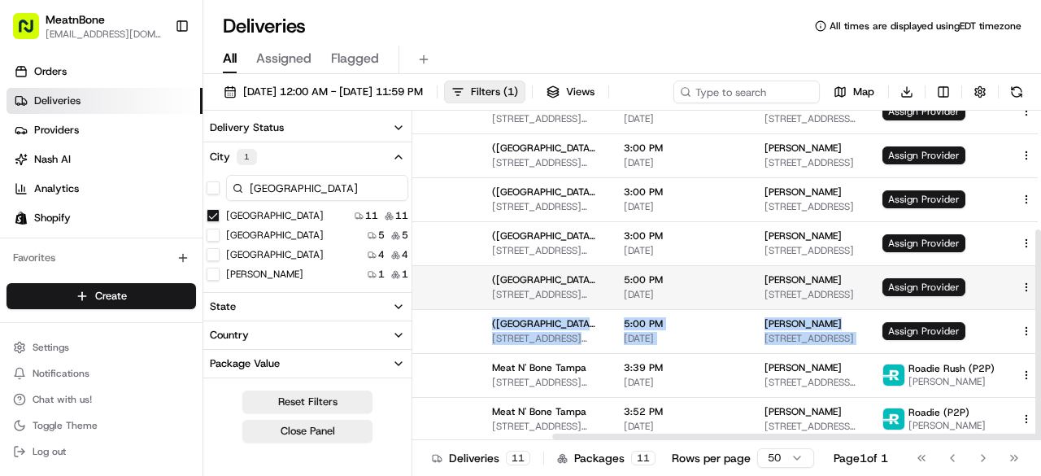
drag, startPoint x: 1029, startPoint y: 342, endPoint x: 1029, endPoint y: 299, distance: 43.1
click at [1029, 299] on tbody "Created 10:23 AM 08/20/2025 (TAMPA) 4042 W Kennedy Blvd 4042 W Kennedy Blvd, Ta…" at bounding box center [650, 199] width 836 height 483
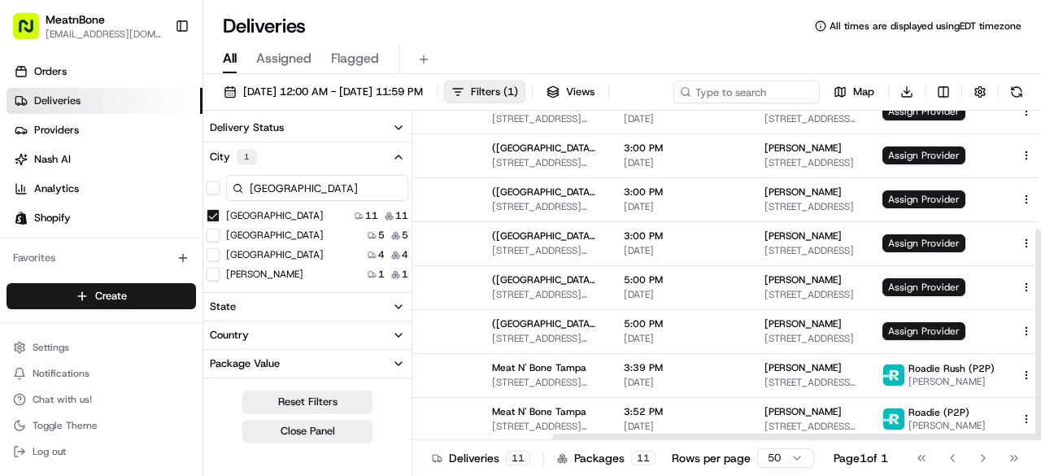
click at [776, 95] on div "08/20/2025 12:00 AM - 08/20/2025 11:59 PM Filters ( 1 ) Views Map Download" at bounding box center [621, 95] width 837 height 30
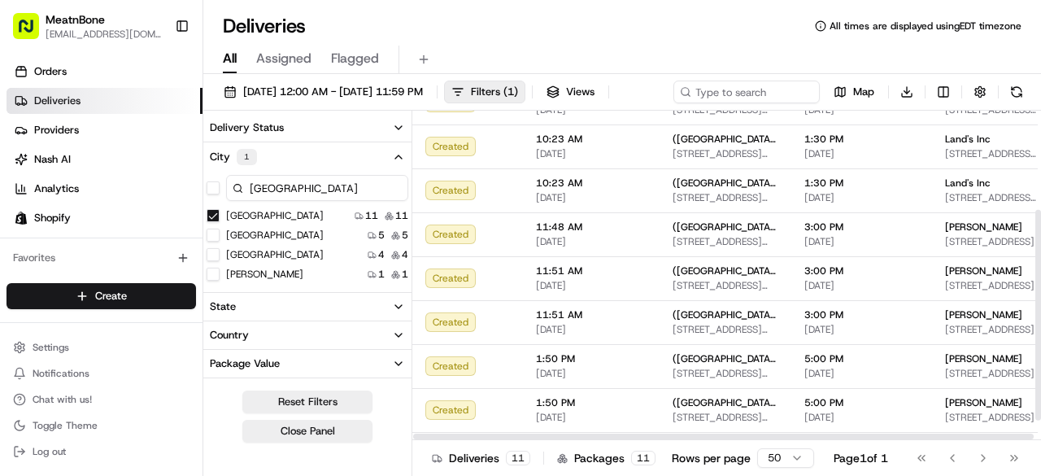
scroll to position [185, 0]
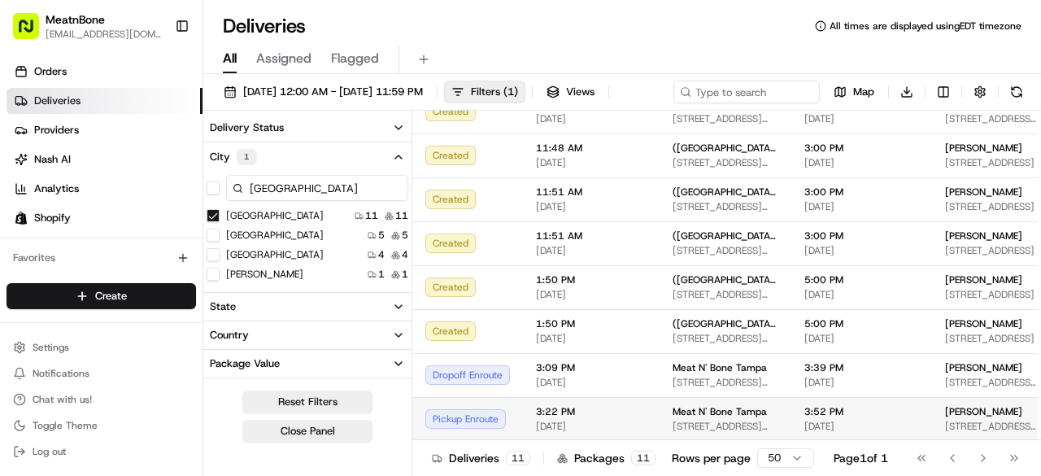
click at [675, 418] on span "Meat N' Bone Tampa" at bounding box center [719, 411] width 94 height 13
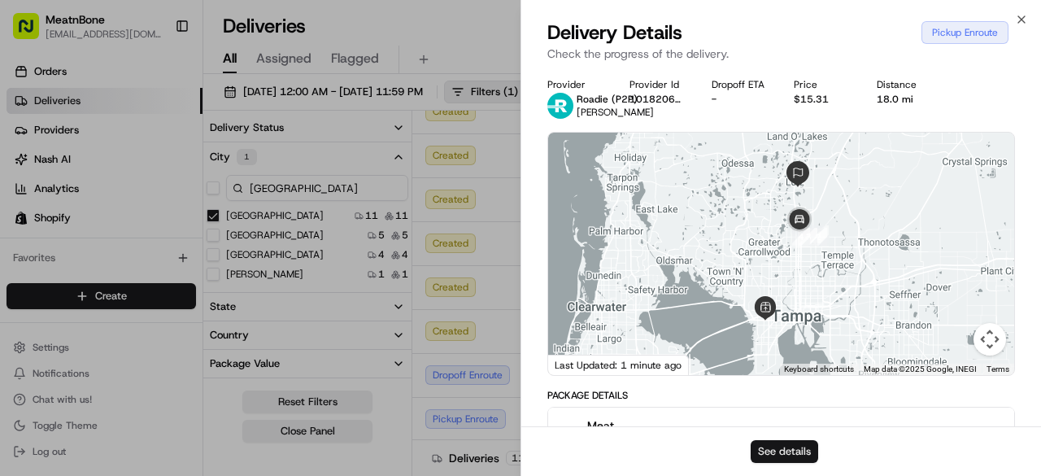
click at [771, 452] on button "See details" at bounding box center [783, 451] width 67 height 23
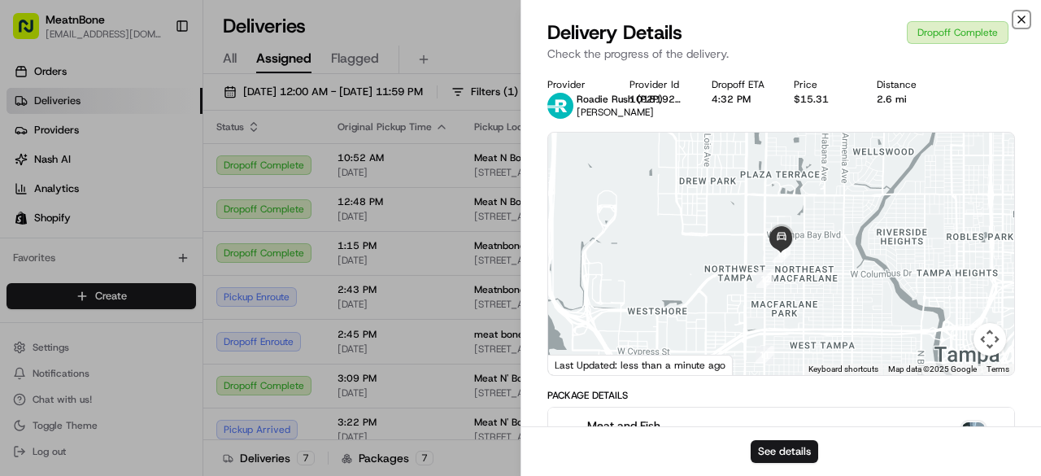
click at [1026, 18] on icon "button" at bounding box center [1021, 19] width 13 height 13
